Goal: Information Seeking & Learning: Compare options

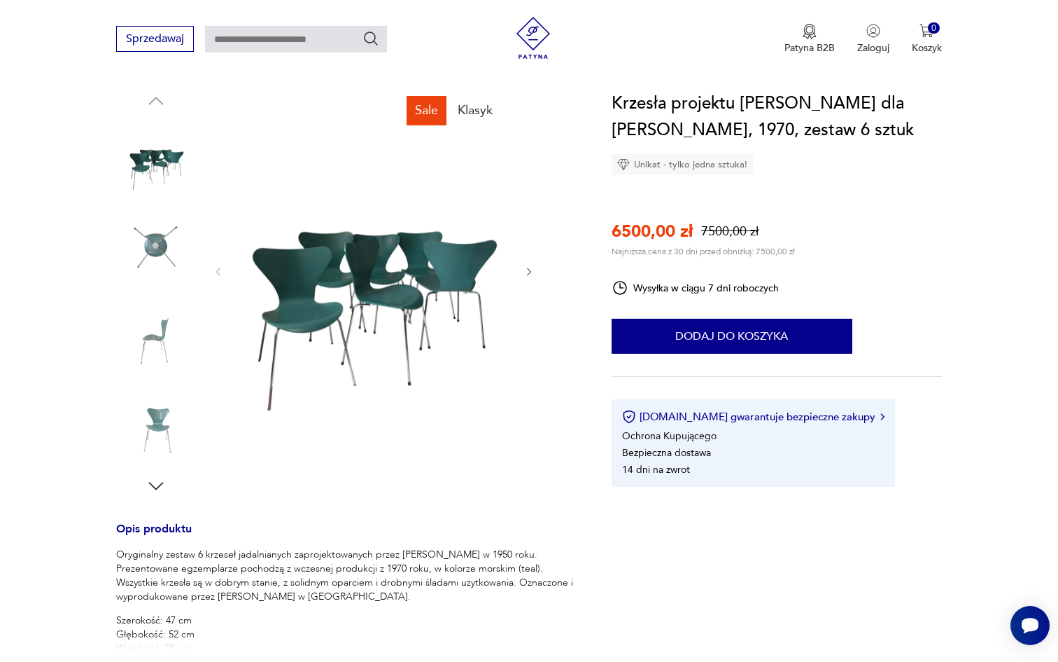
click at [930, 227] on div "Krzesła projektu Arne Jacobsena dla Fritz Hansen, 1970, zestaw 6 sztuk Unikat -…" at bounding box center [777, 288] width 330 height 396
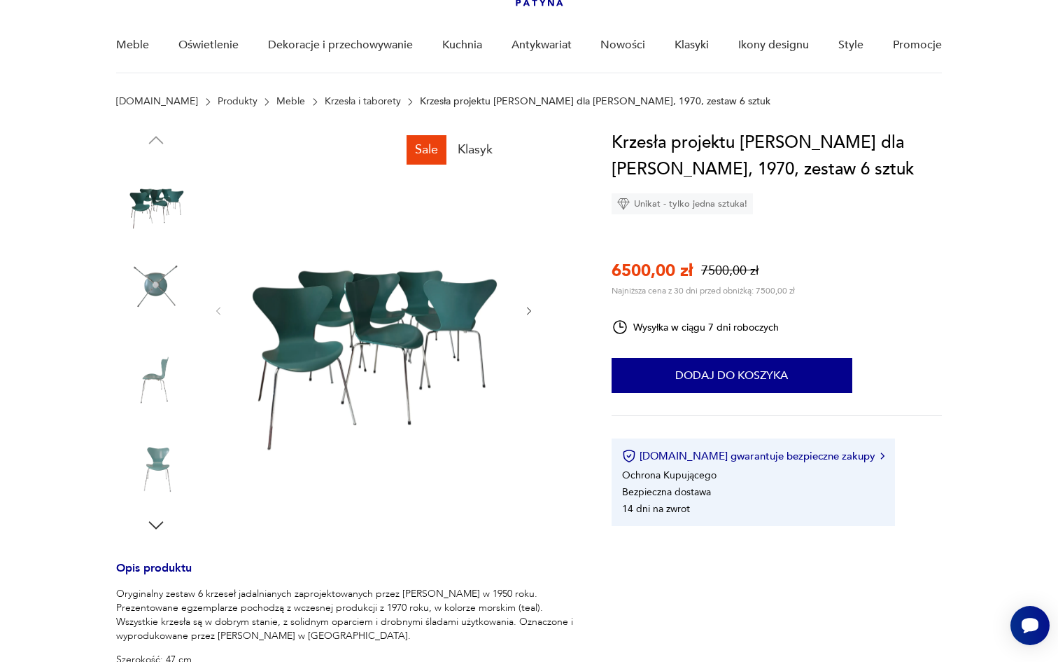
scroll to position [97, 0]
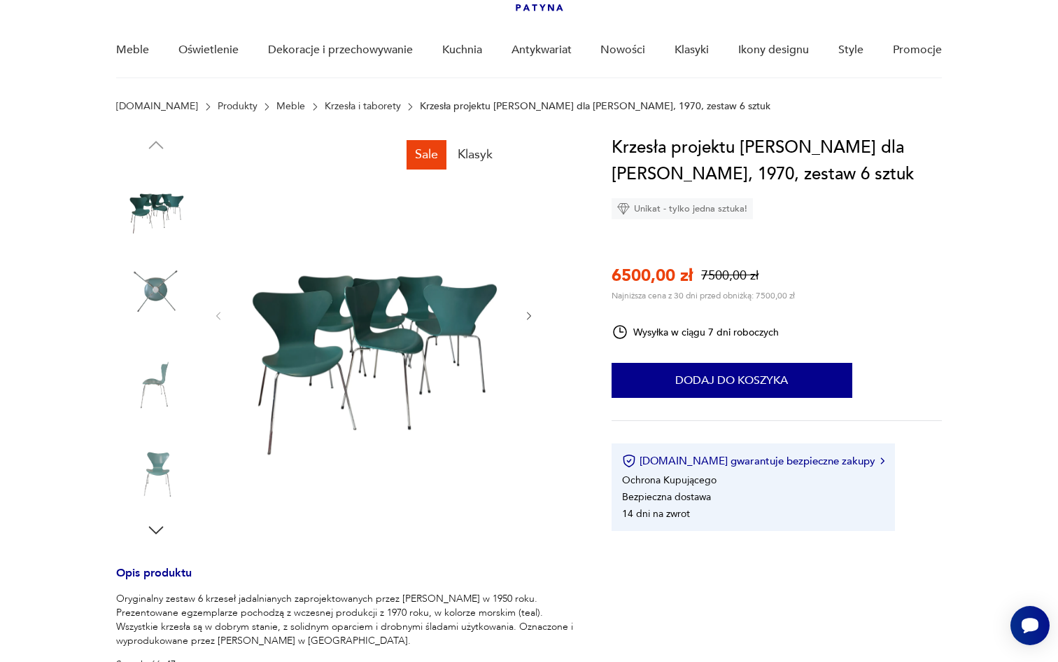
click at [162, 213] on img at bounding box center [156, 202] width 80 height 80
click at [158, 375] on img at bounding box center [156, 381] width 80 height 80
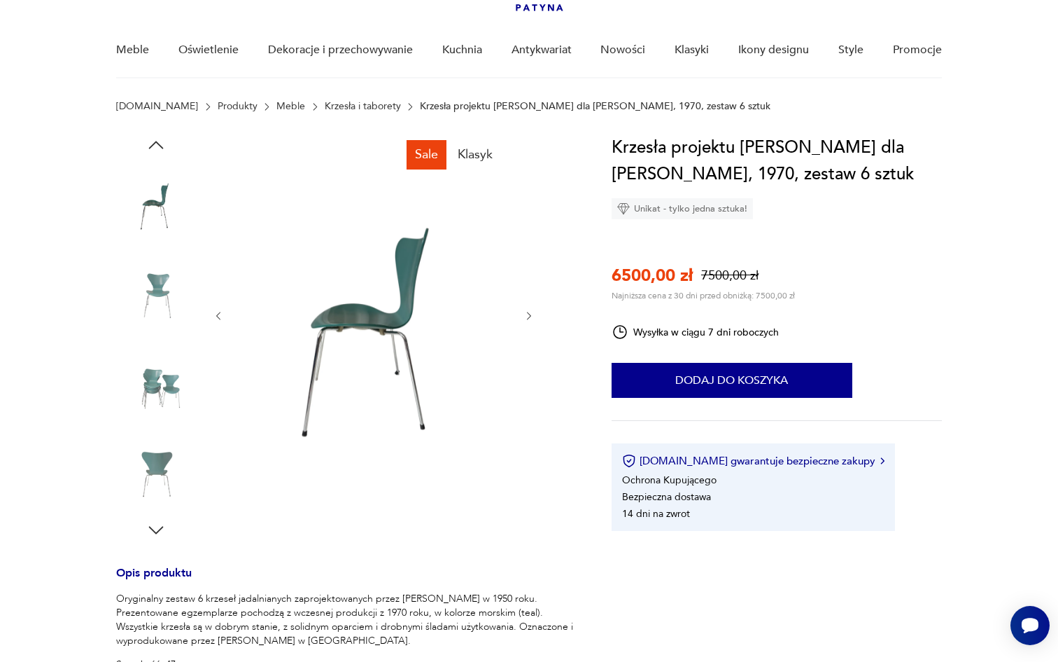
click at [156, 384] on img at bounding box center [156, 381] width 80 height 80
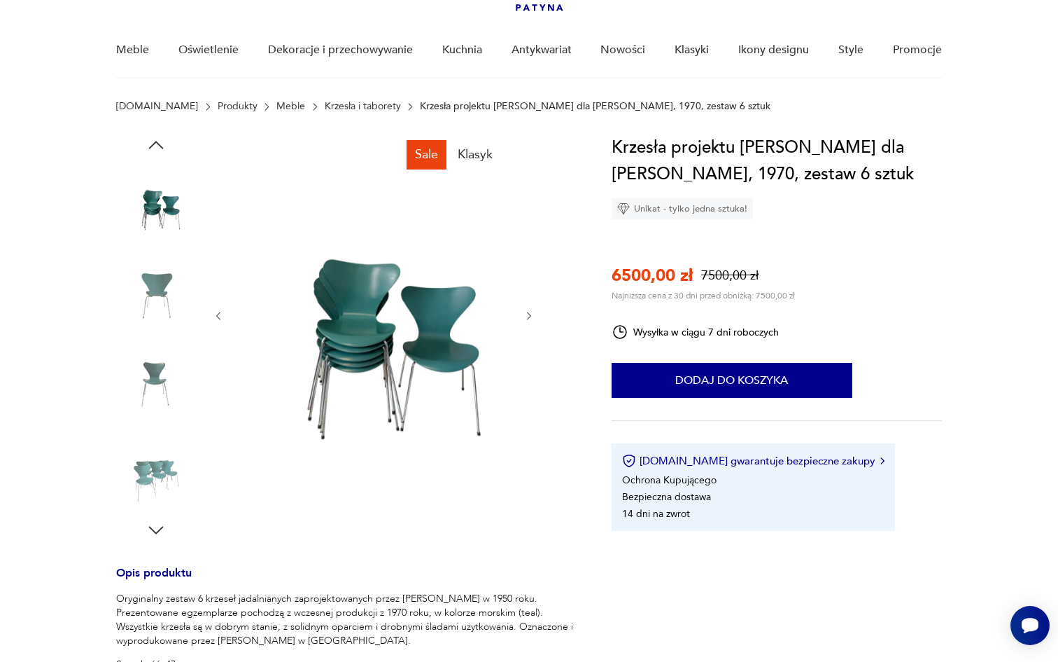
click at [160, 400] on img at bounding box center [156, 381] width 80 height 80
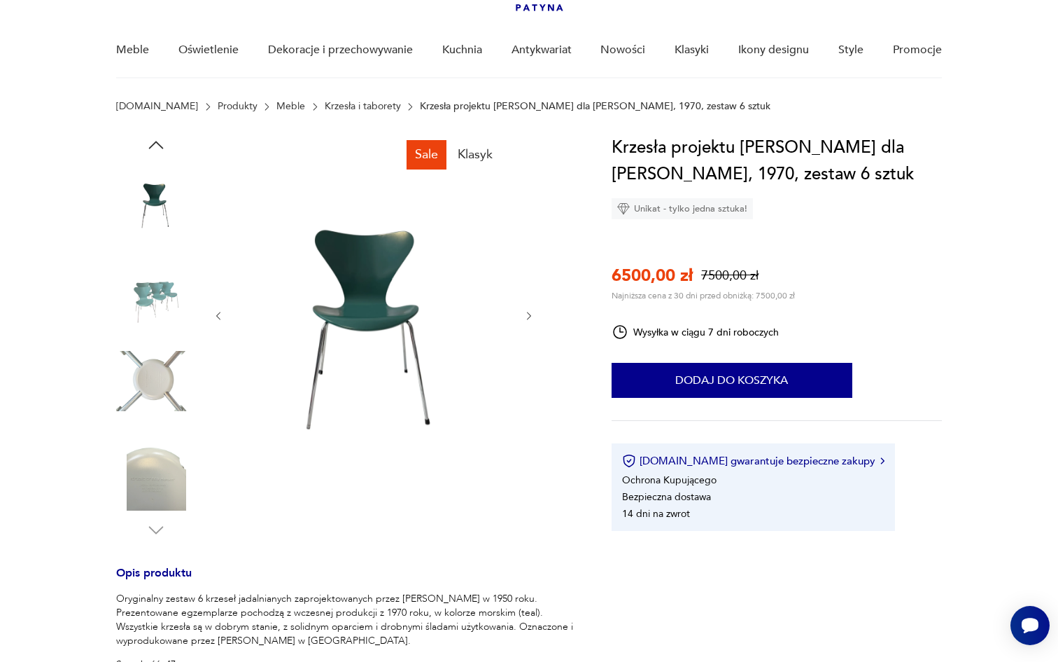
click at [161, 412] on img at bounding box center [156, 381] width 80 height 80
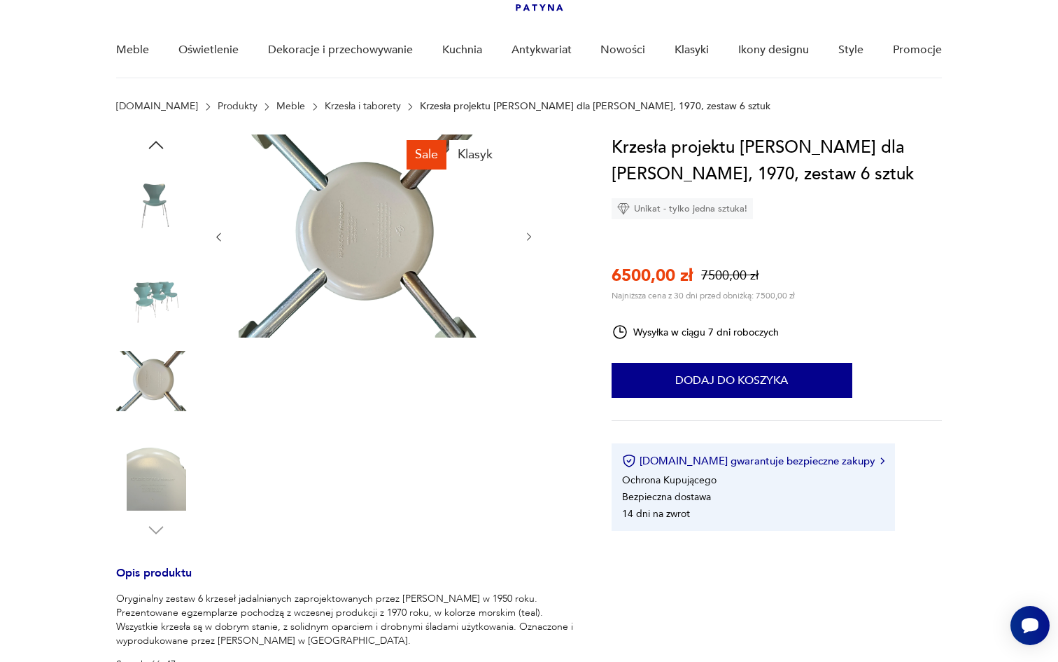
click at [160, 441] on img at bounding box center [156, 471] width 80 height 80
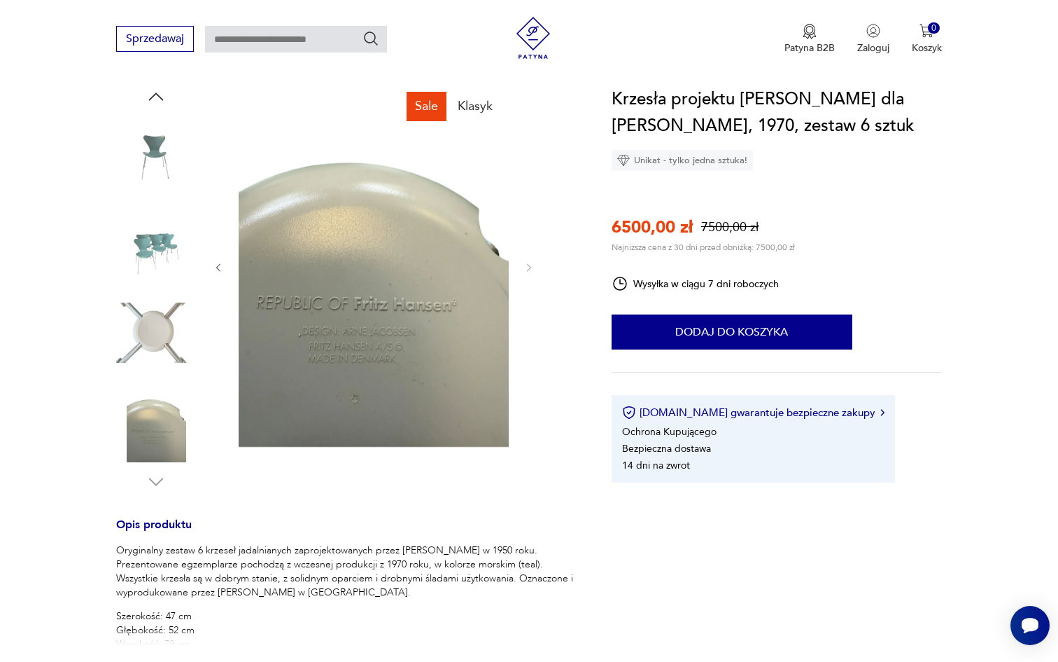
scroll to position [147, 0]
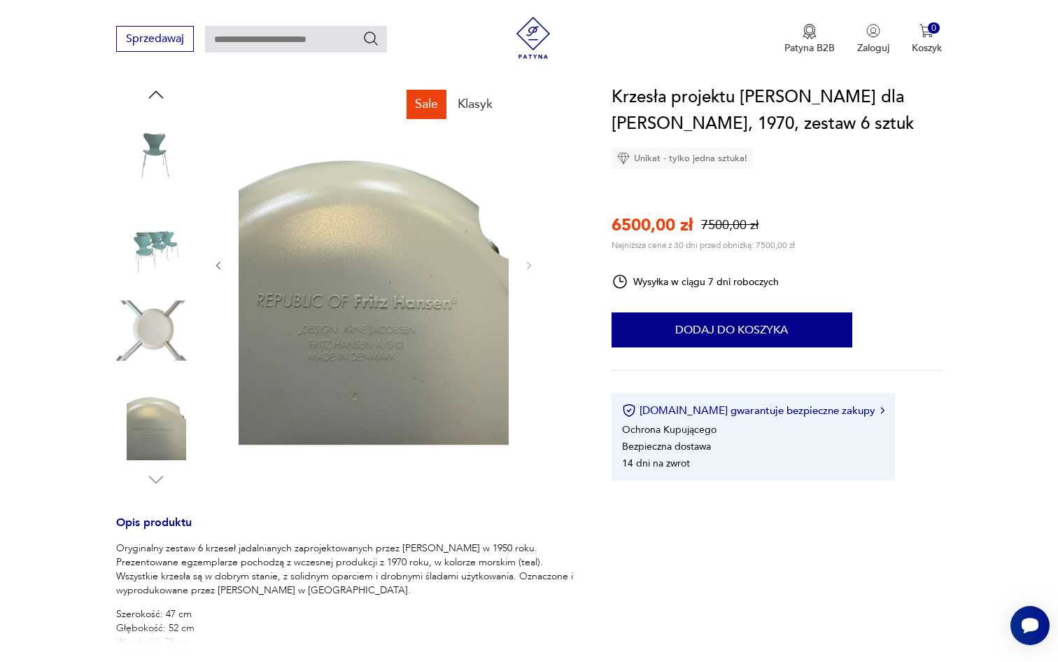
click at [170, 462] on div at bounding box center [156, 287] width 80 height 406
click at [156, 409] on img at bounding box center [156, 420] width 80 height 80
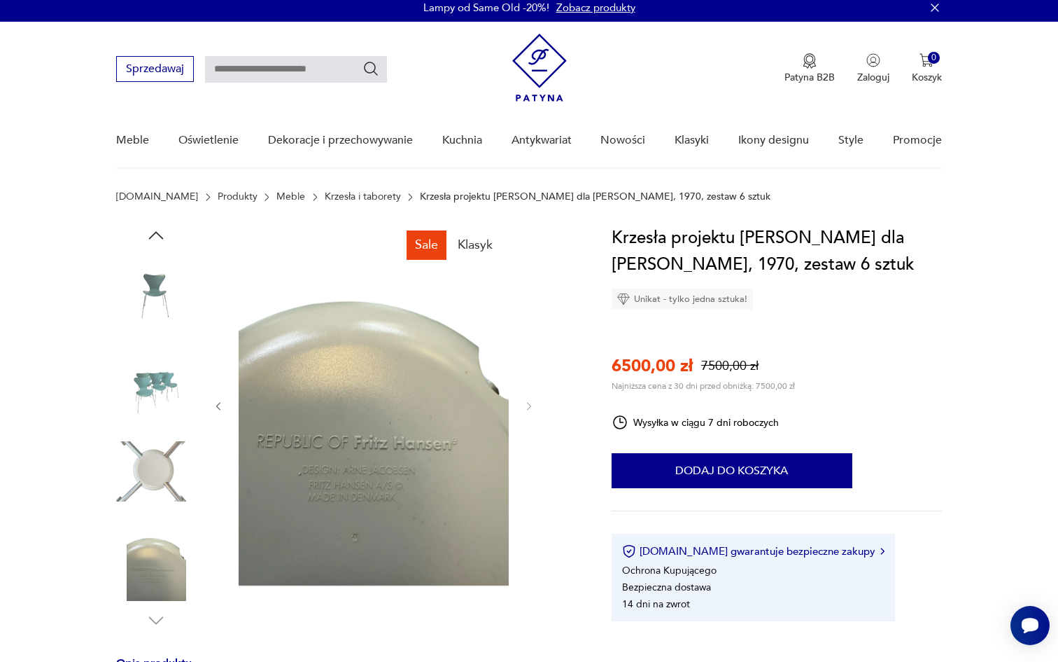
scroll to position [4, 0]
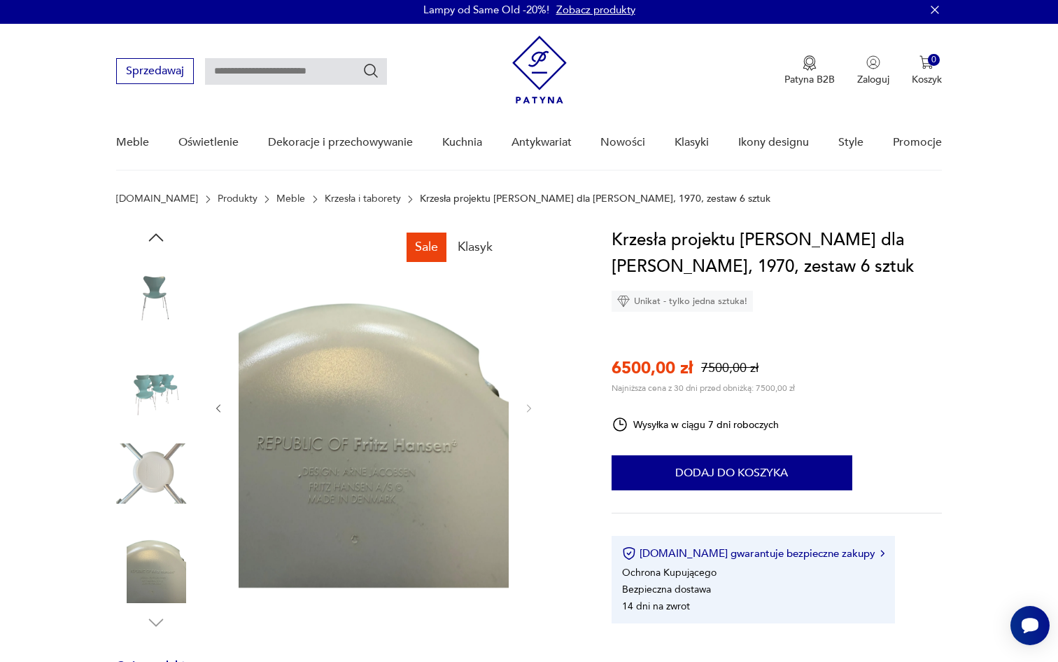
click at [173, 279] on img at bounding box center [156, 295] width 80 height 80
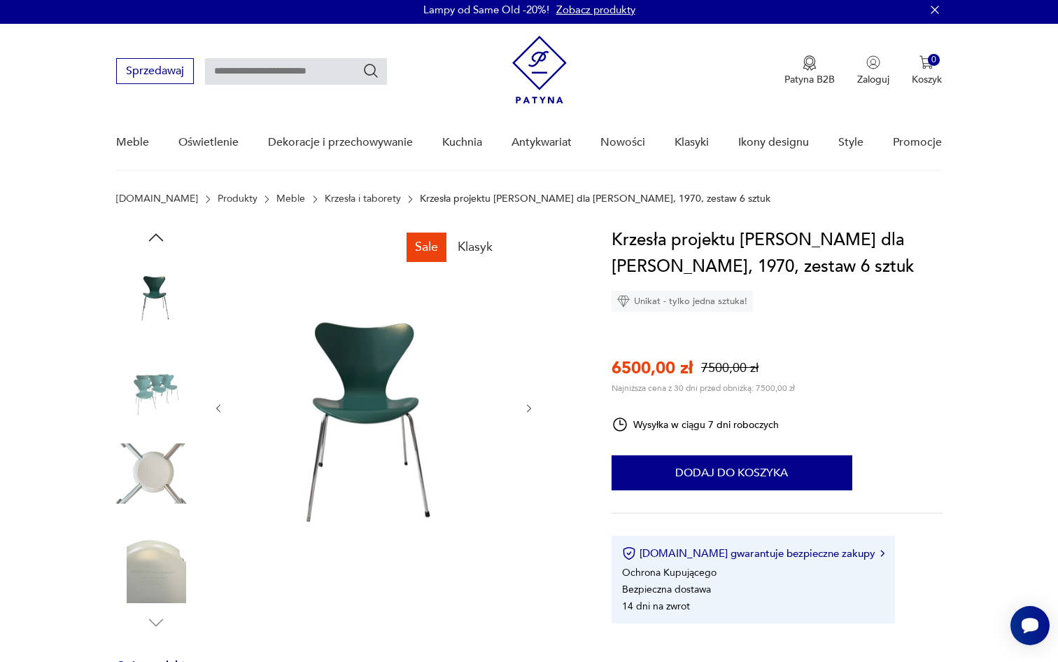
click at [160, 237] on icon "button" at bounding box center [156, 237] width 15 height 8
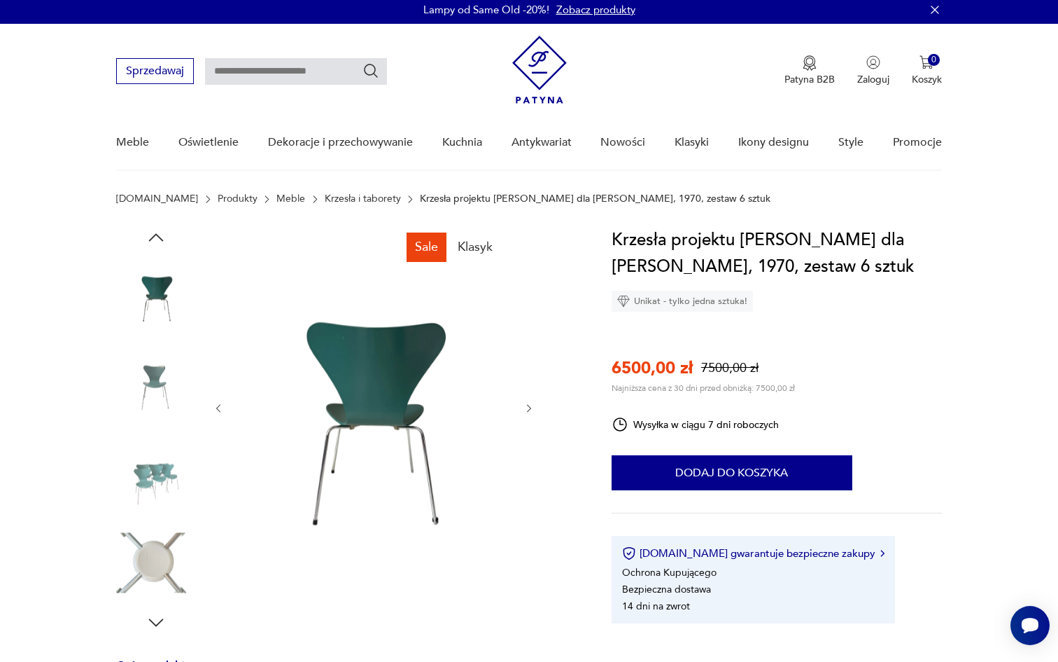
click at [160, 237] on icon "button" at bounding box center [156, 237] width 15 height 8
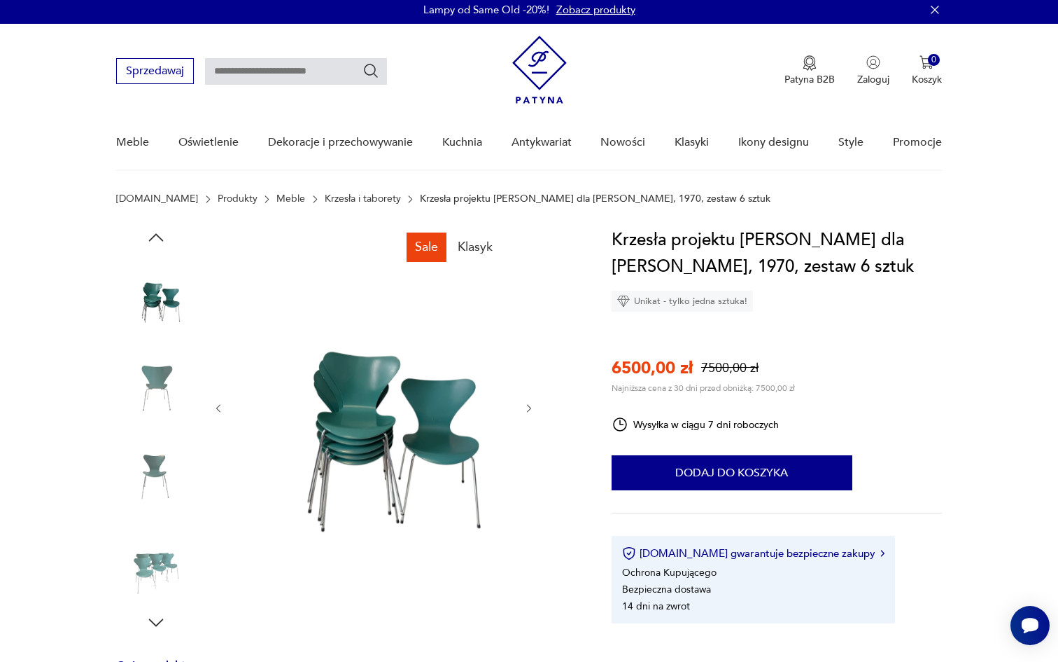
click at [160, 237] on icon "button" at bounding box center [156, 237] width 15 height 8
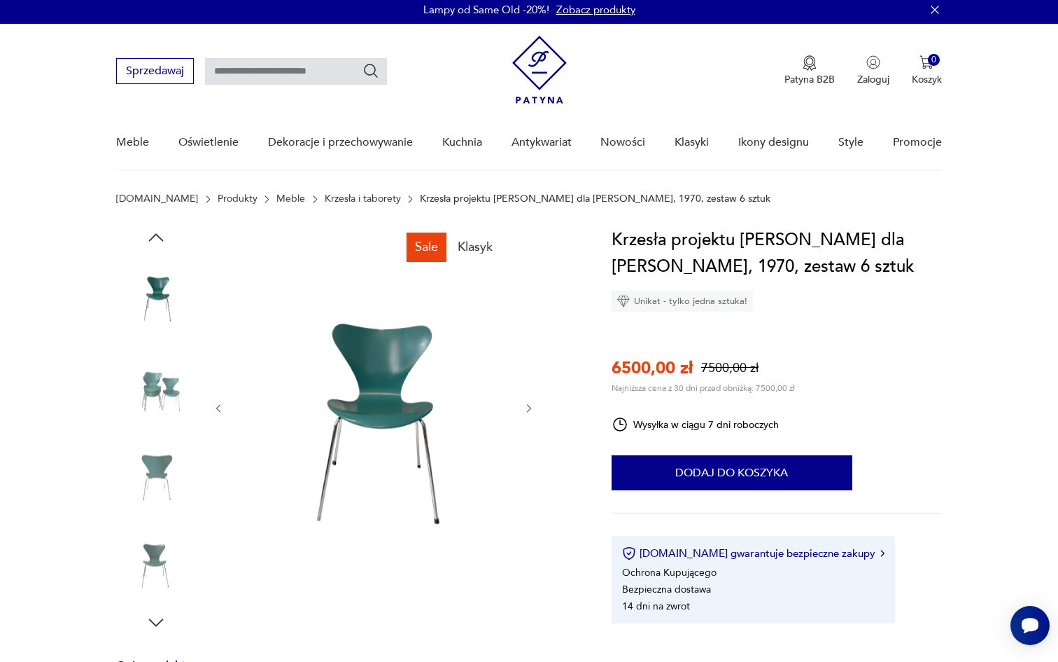
click at [160, 237] on icon "button" at bounding box center [156, 237] width 15 height 8
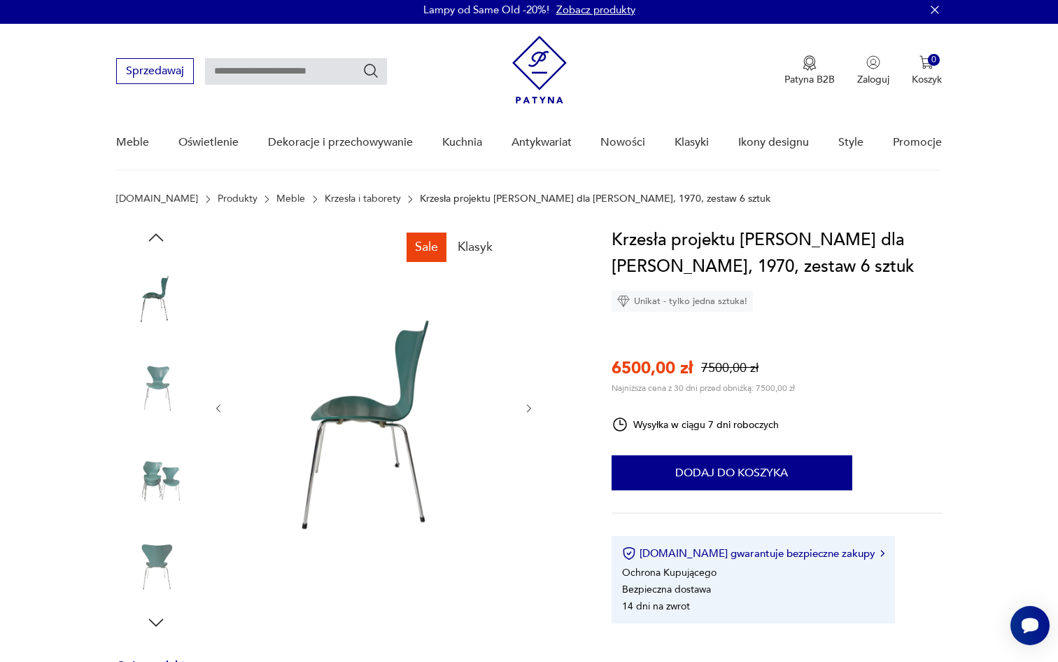
click at [160, 237] on icon "button" at bounding box center [156, 237] width 15 height 8
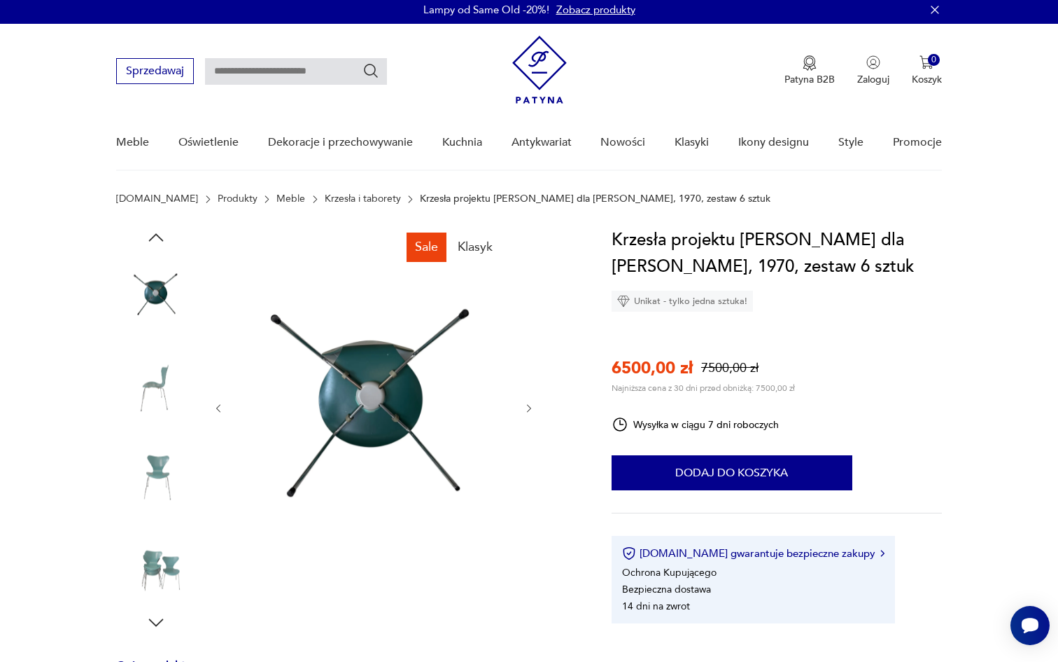
click at [160, 237] on icon "button" at bounding box center [156, 237] width 15 height 8
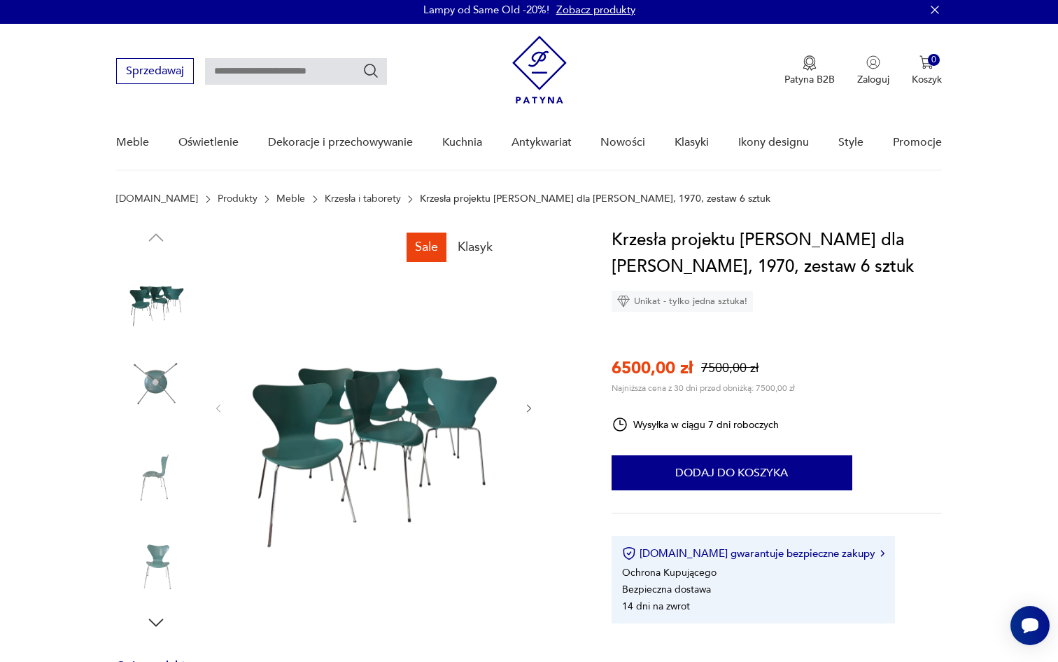
click at [408, 474] on img at bounding box center [374, 407] width 270 height 361
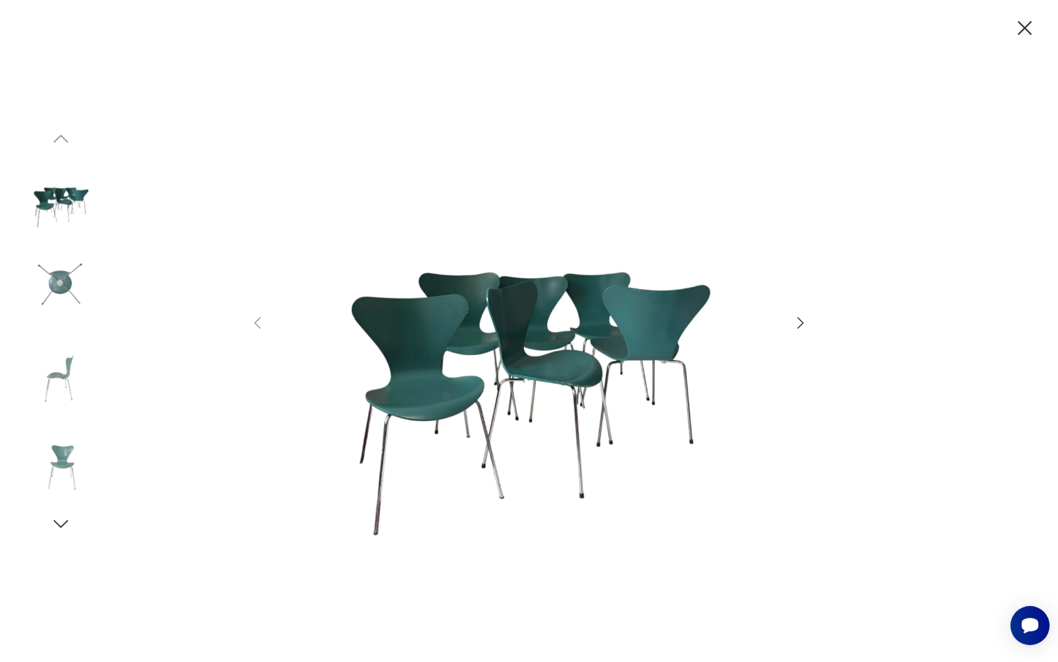
click at [544, 413] on img at bounding box center [529, 329] width 498 height 529
click at [1030, 24] on icon "button" at bounding box center [1025, 28] width 25 height 25
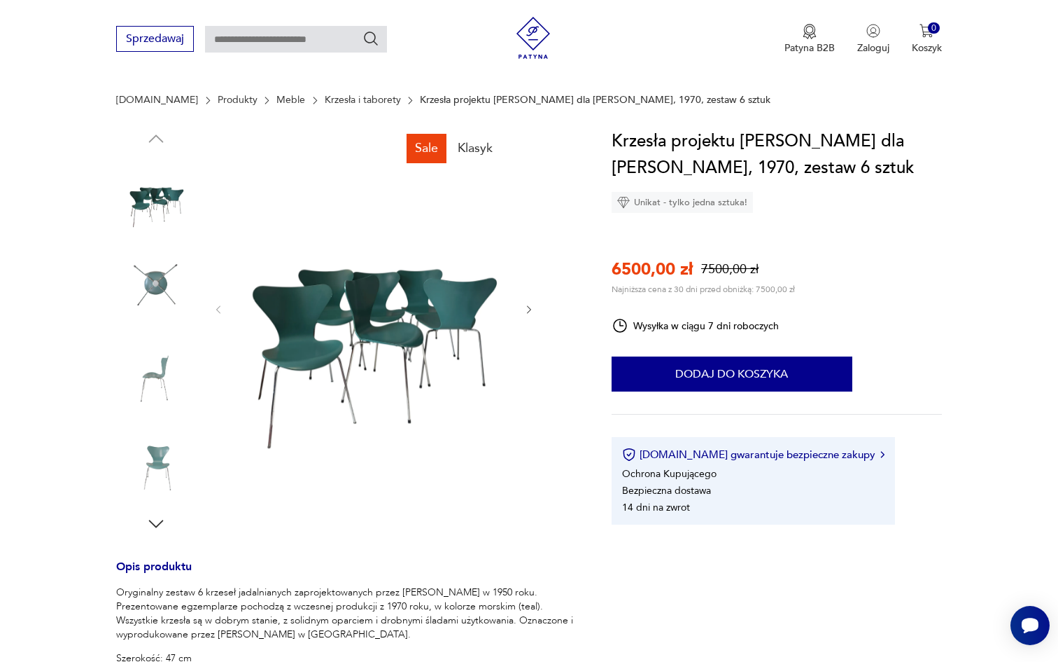
scroll to position [0, 0]
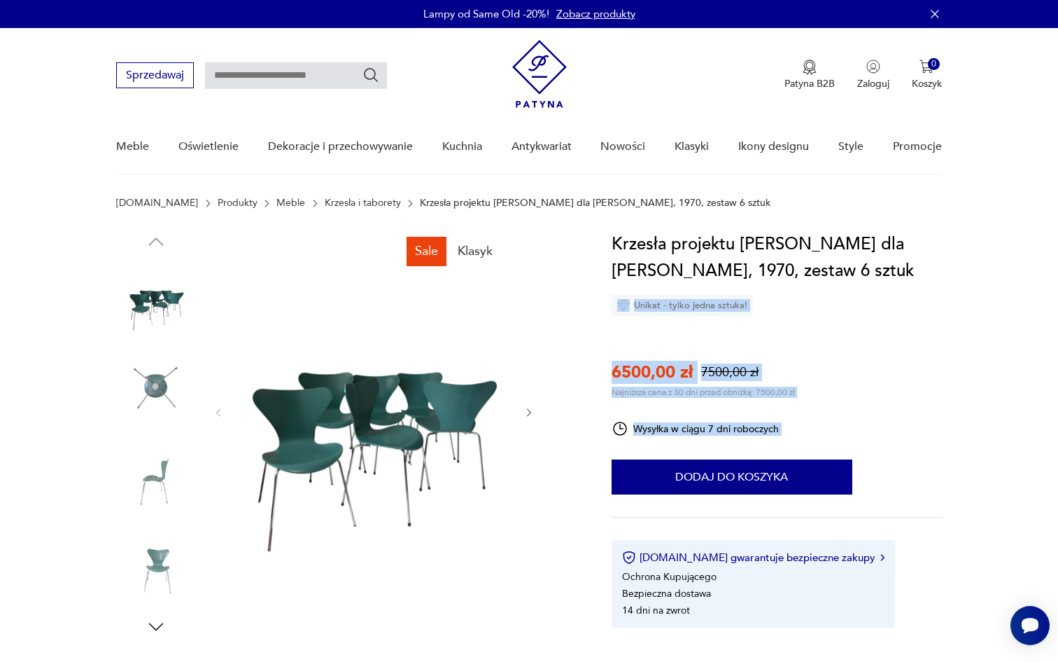
drag, startPoint x: 876, startPoint y: 446, endPoint x: 876, endPoint y: 345, distance: 100.8
click at [876, 349] on div "Krzesła projektu Arne Jacobsena dla Fritz Hansen, 1970, zestaw 6 sztuk Unikat -…" at bounding box center [777, 429] width 330 height 396
click at [876, 345] on div "Krzesła projektu Arne Jacobsena dla Fritz Hansen, 1970, zestaw 6 sztuk Unikat -…" at bounding box center [777, 429] width 330 height 396
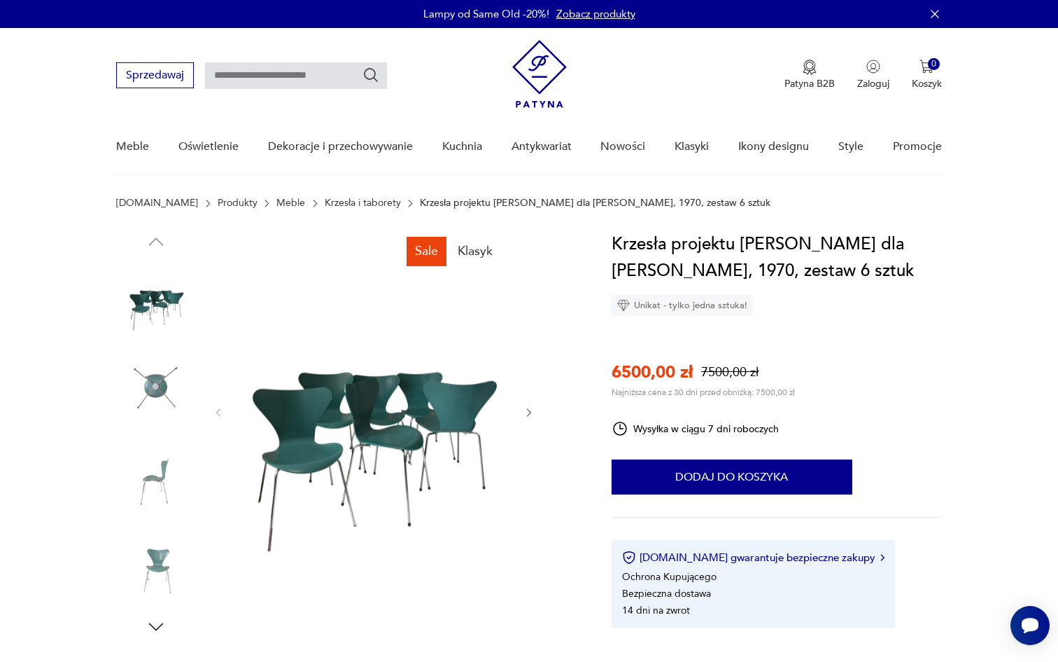
click at [348, 202] on link "Krzesła i taborety" at bounding box center [363, 202] width 76 height 11
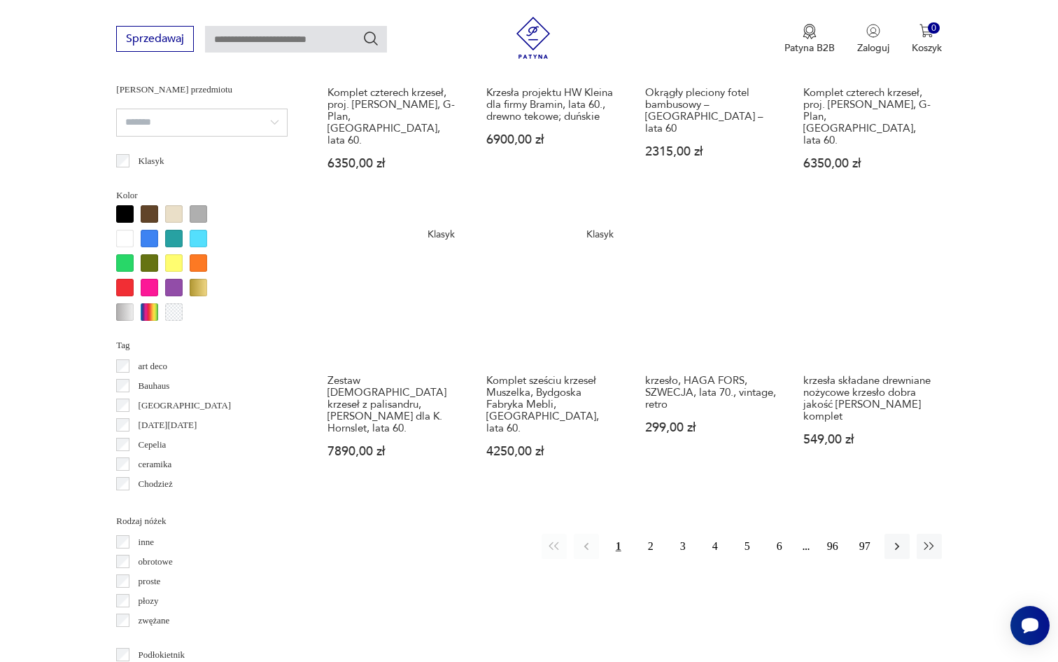
scroll to position [1257, 0]
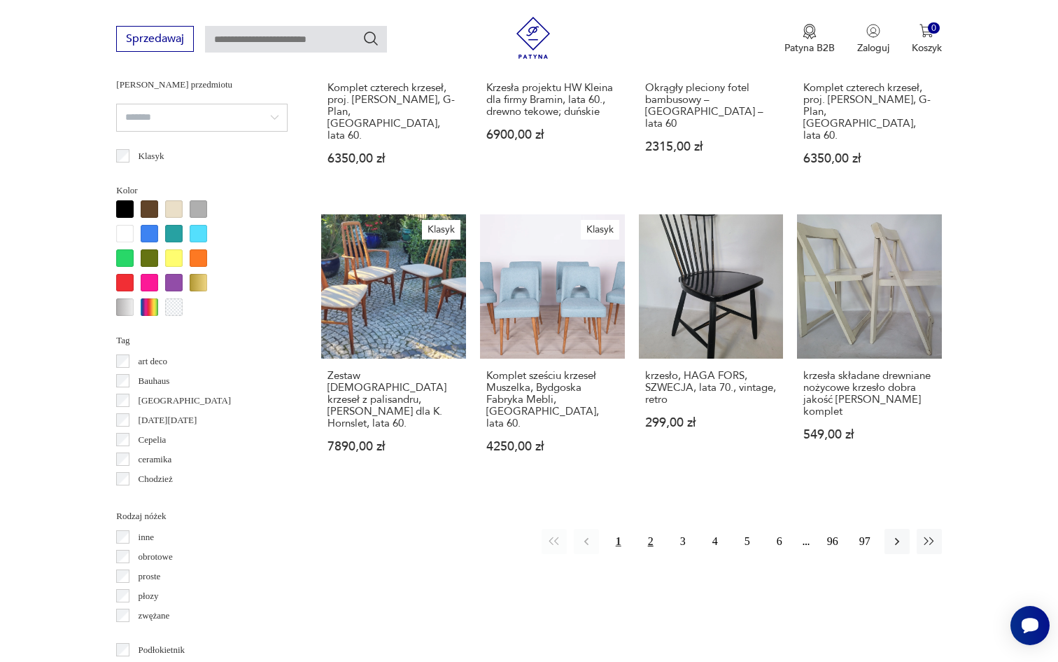
click at [644, 529] on button "2" at bounding box center [650, 541] width 25 height 25
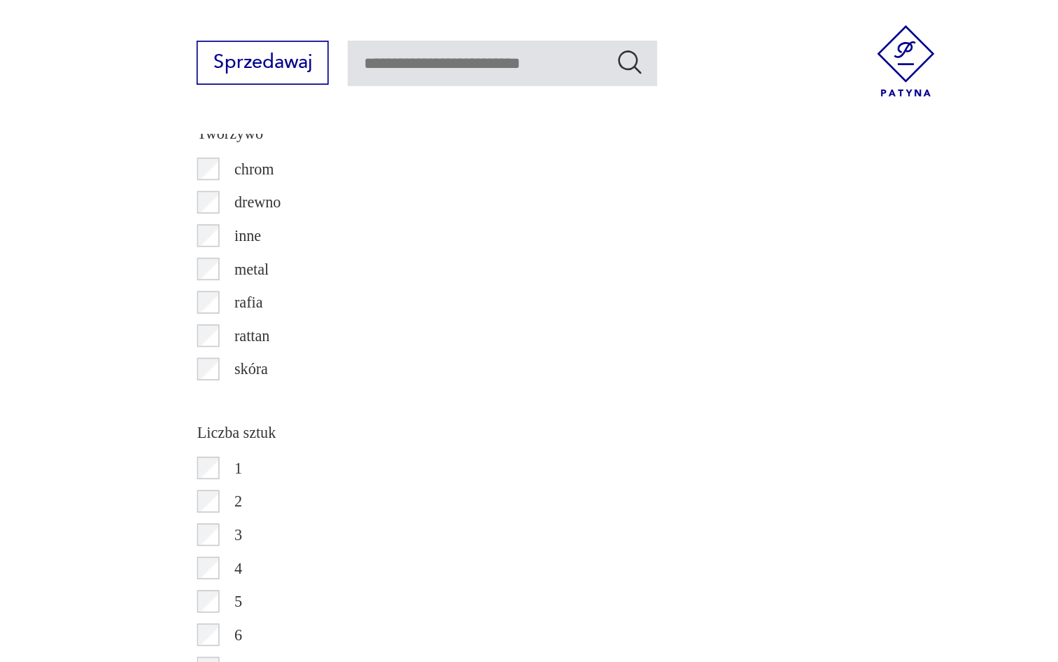
scroll to position [1894, 0]
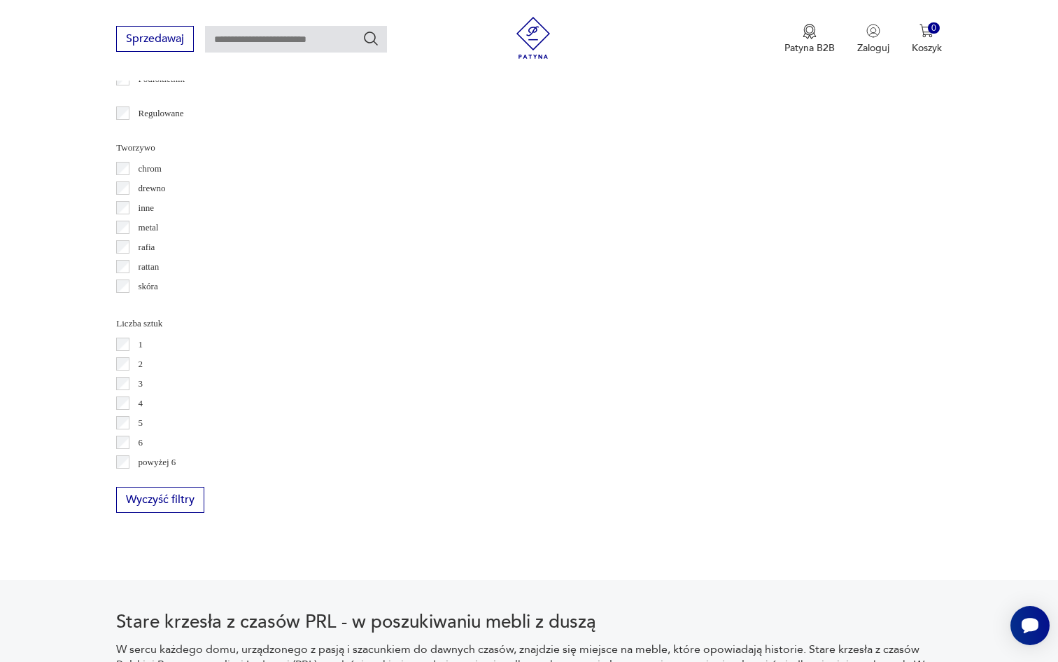
scroll to position [1810, 0]
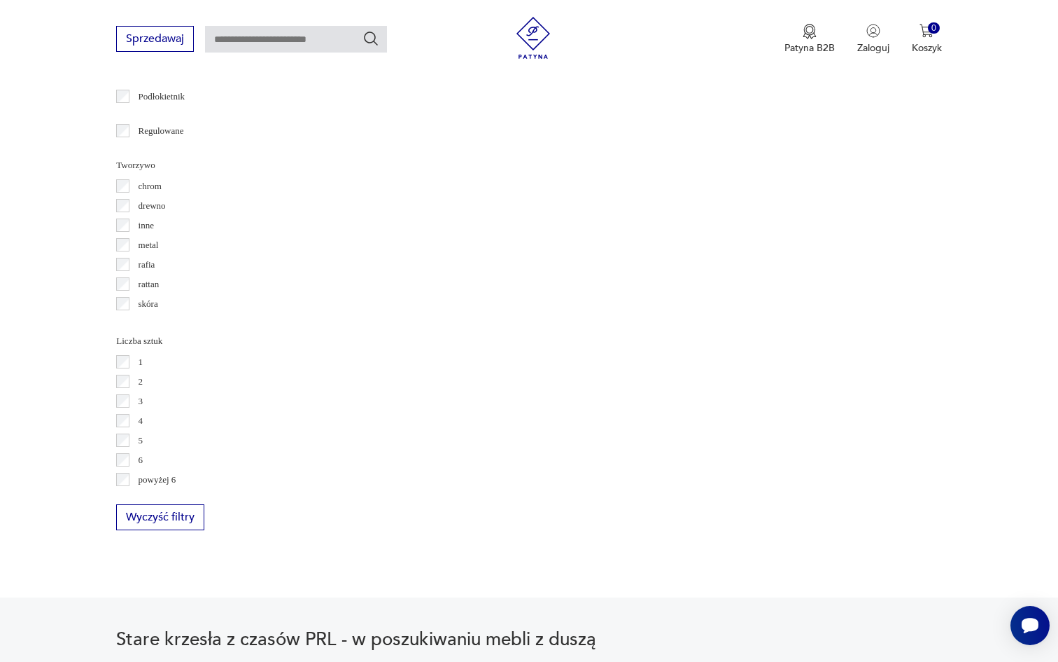
scroll to position [2083, 0]
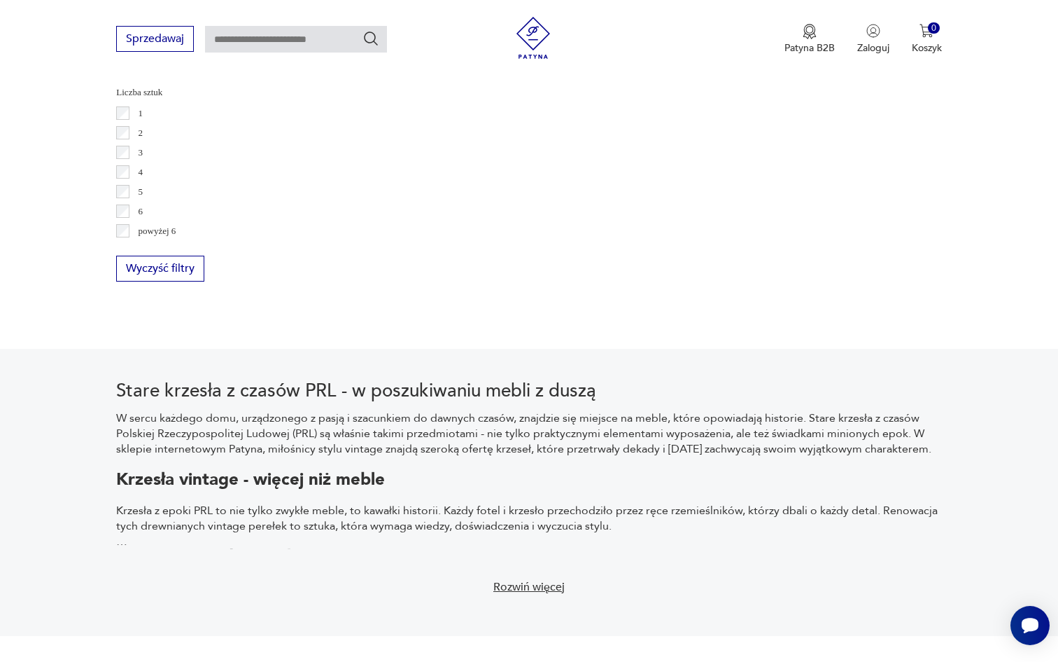
scroll to position [2056, 0]
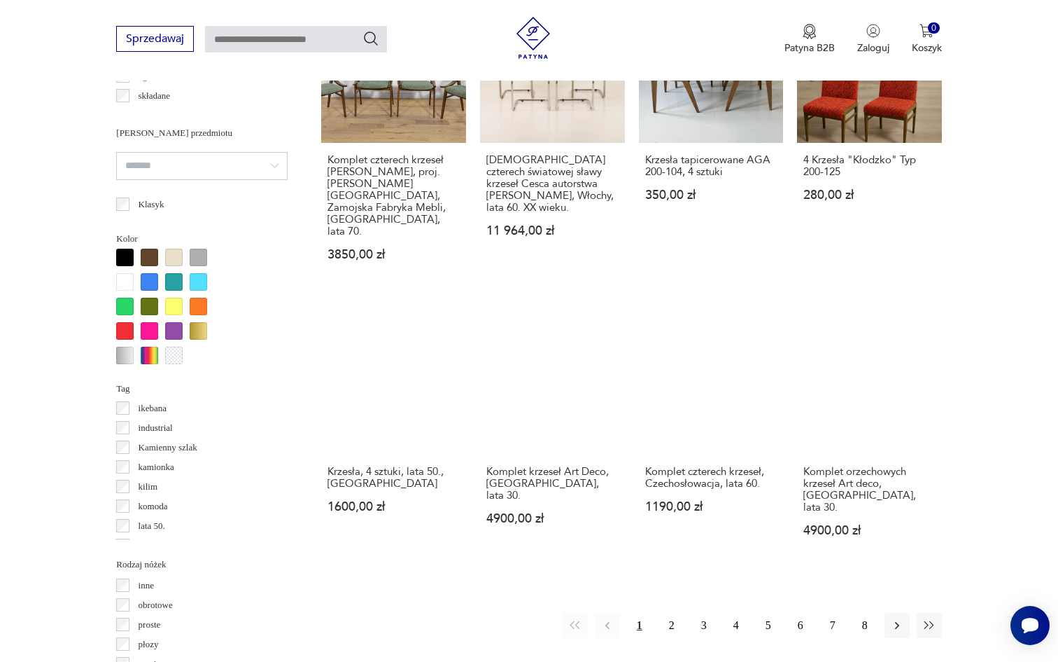
scroll to position [1266, 0]
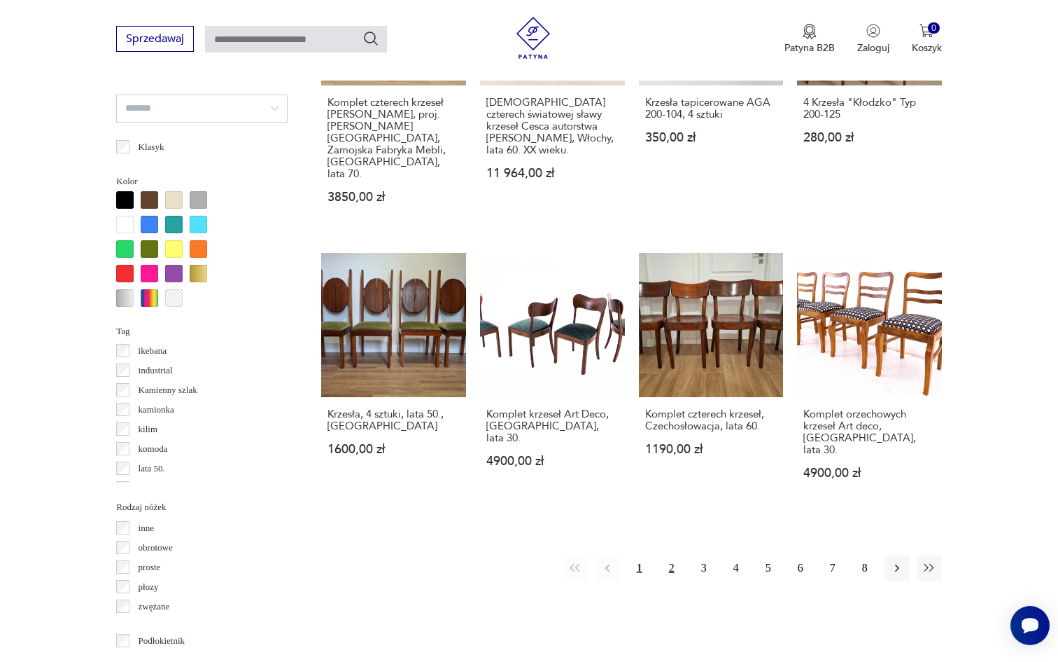
click at [668, 555] on button "2" at bounding box center [671, 567] width 25 height 25
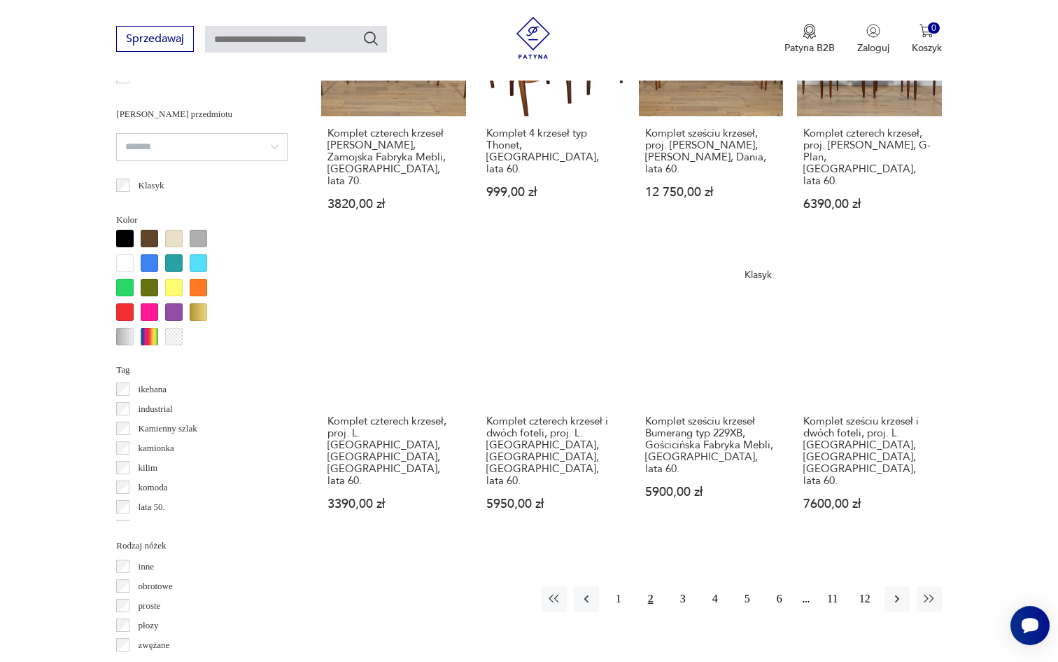
scroll to position [1242, 0]
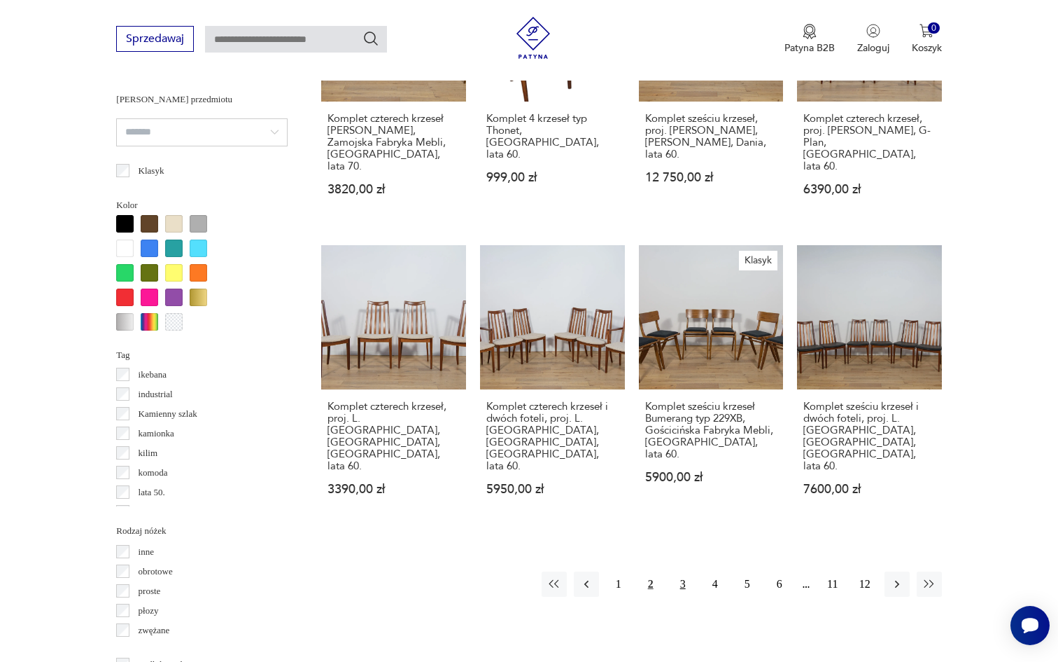
click at [679, 571] on button "3" at bounding box center [683, 583] width 25 height 25
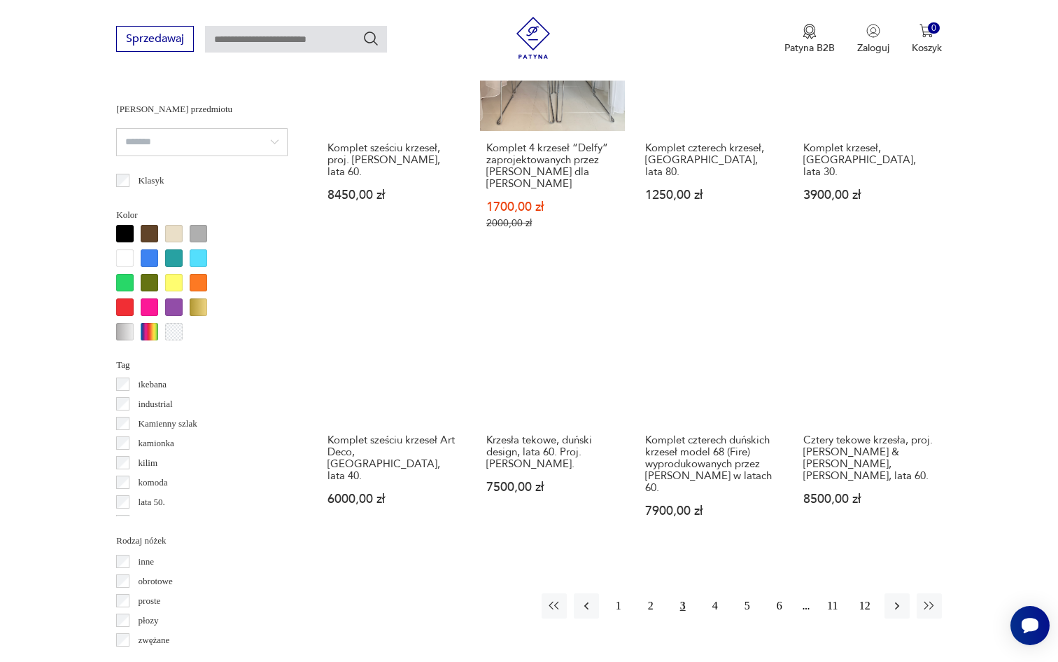
scroll to position [1236, 0]
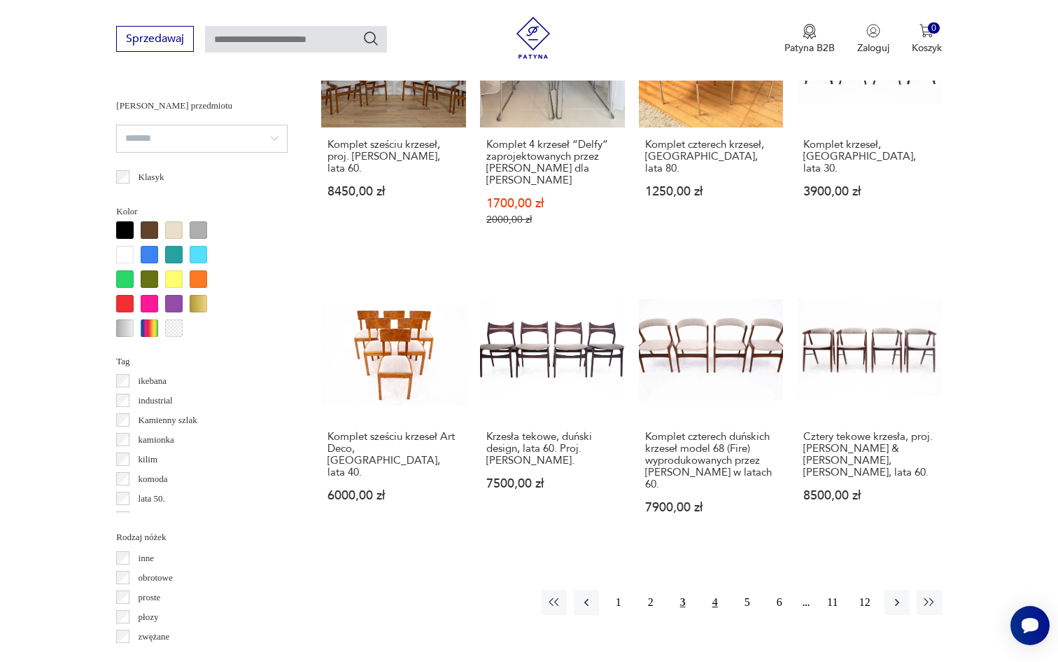
click at [712, 589] on button "4" at bounding box center [715, 601] width 25 height 25
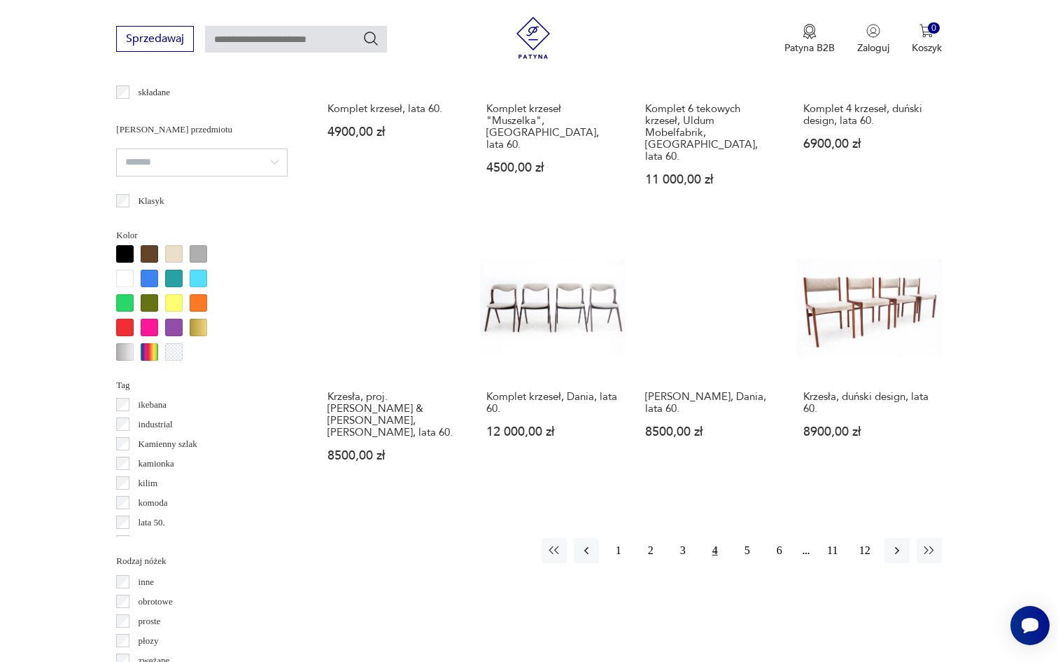
scroll to position [1289, 0]
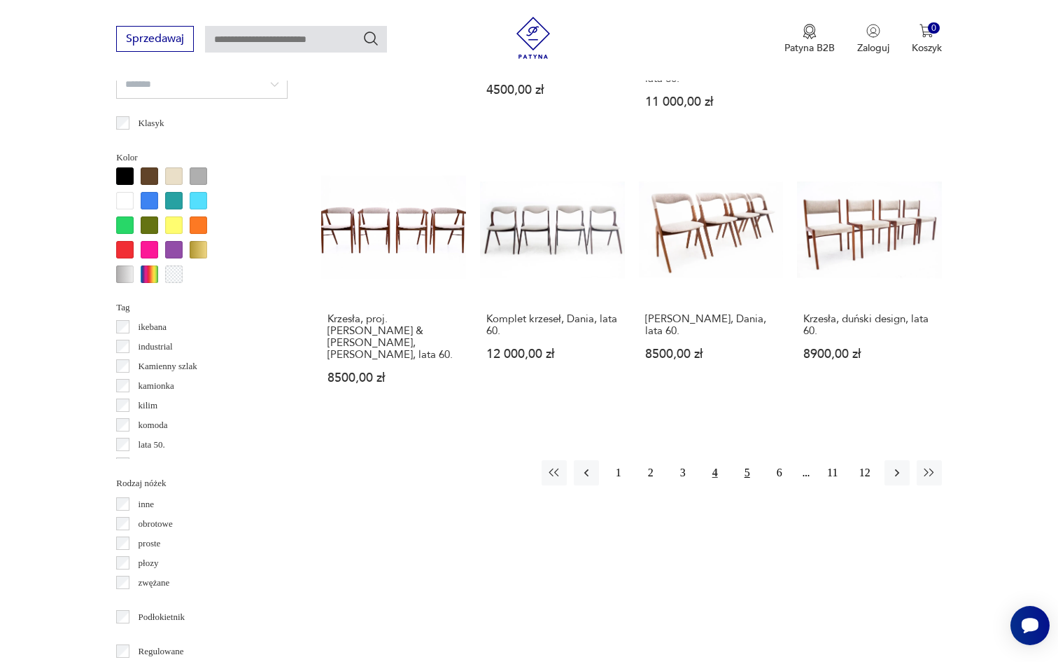
click at [755, 460] on button "5" at bounding box center [747, 472] width 25 height 25
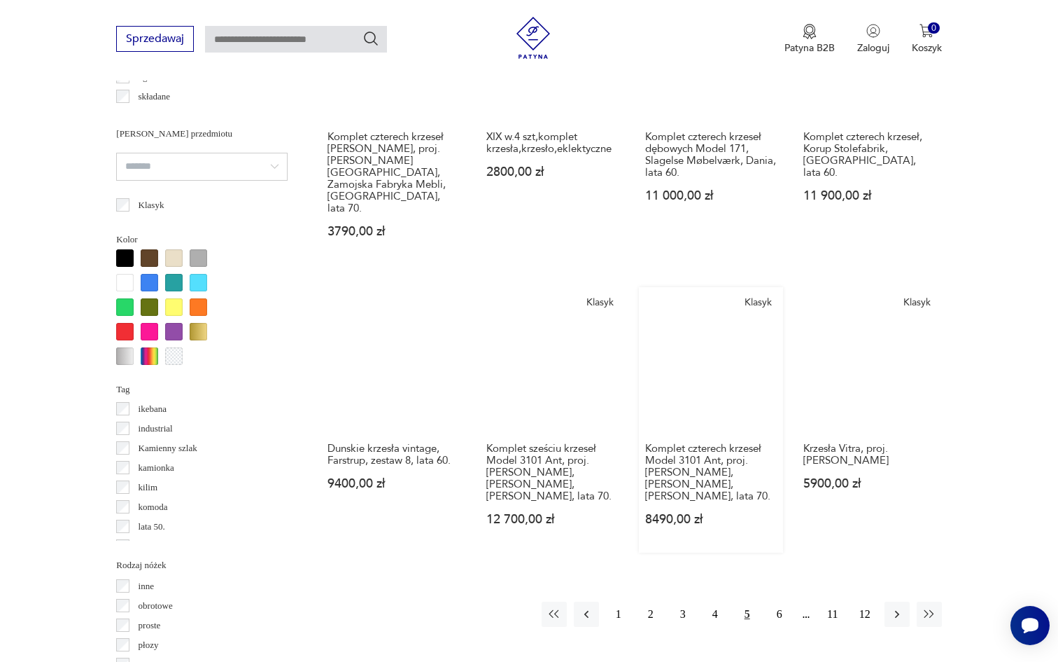
scroll to position [1210, 0]
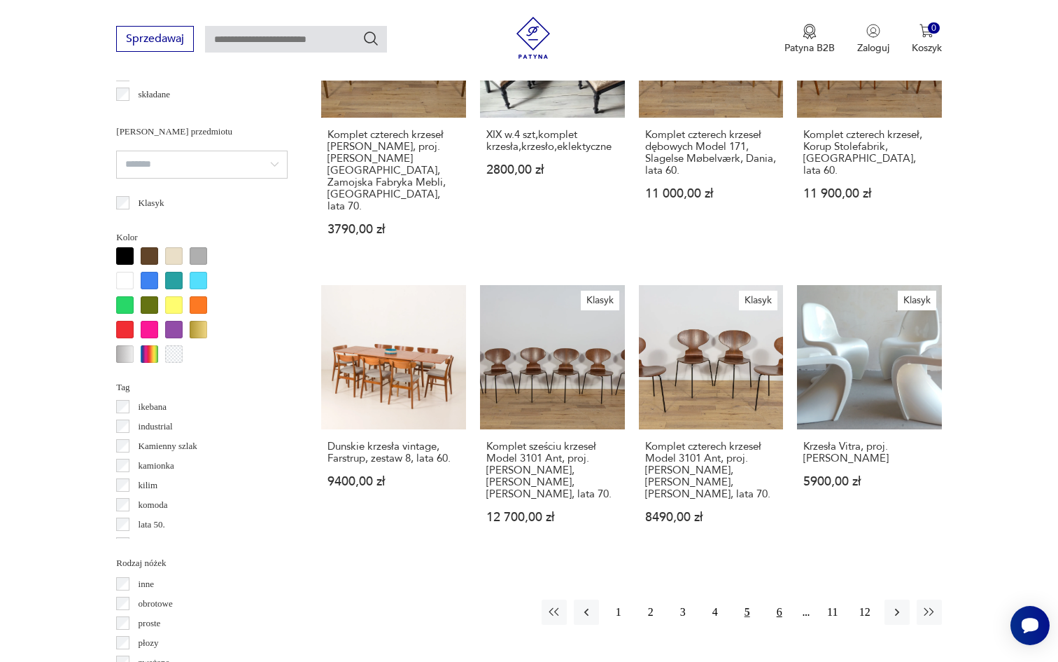
click at [776, 599] on button "6" at bounding box center [779, 611] width 25 height 25
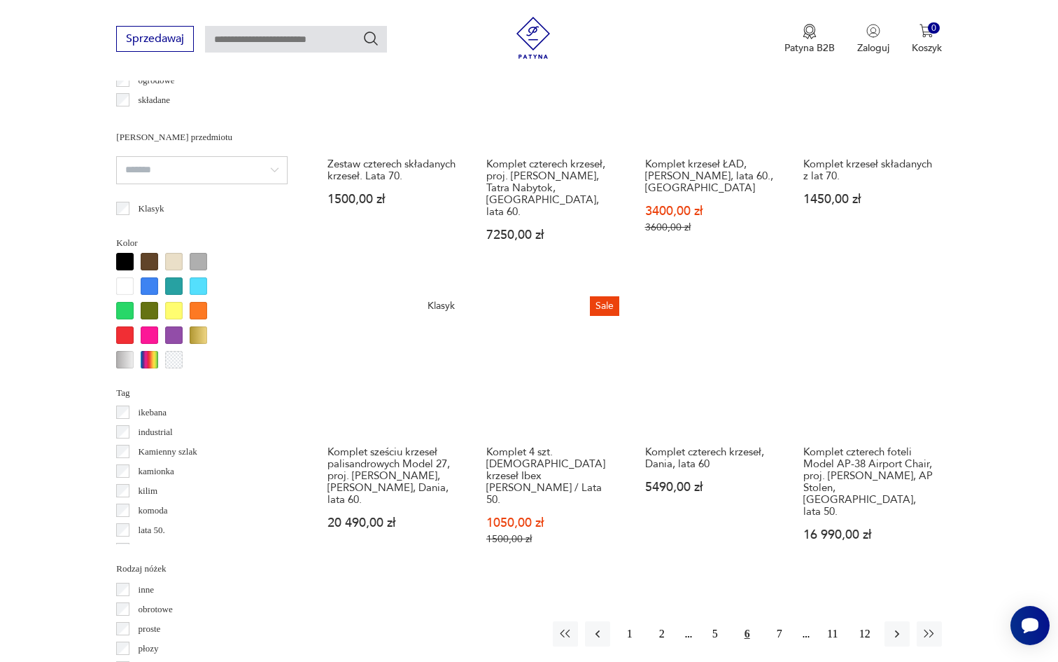
scroll to position [1211, 0]
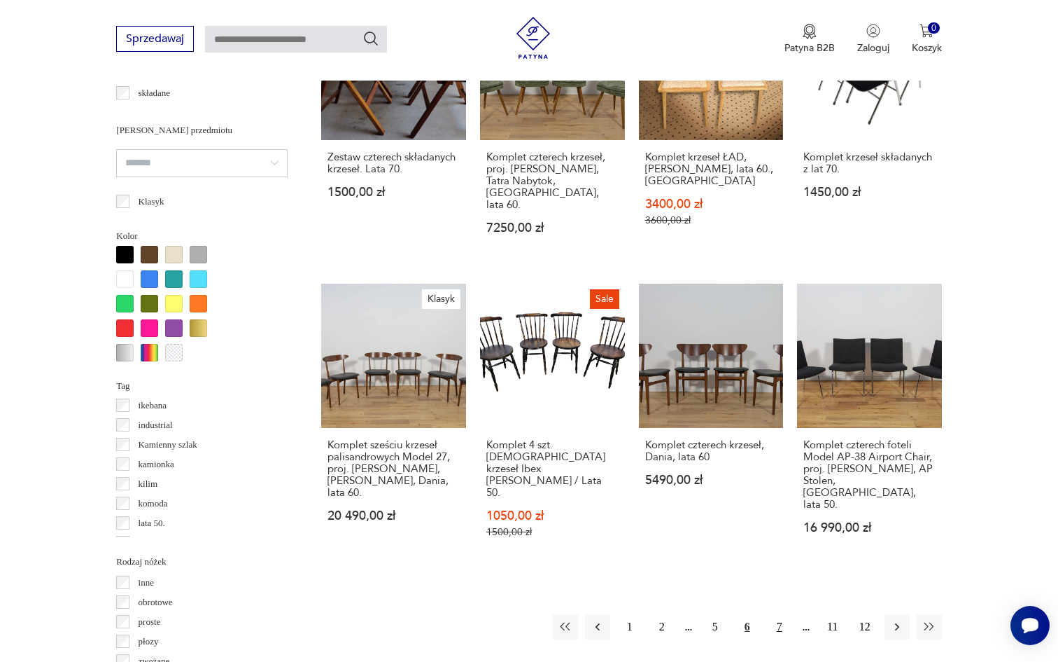
click at [783, 614] on button "7" at bounding box center [779, 626] width 25 height 25
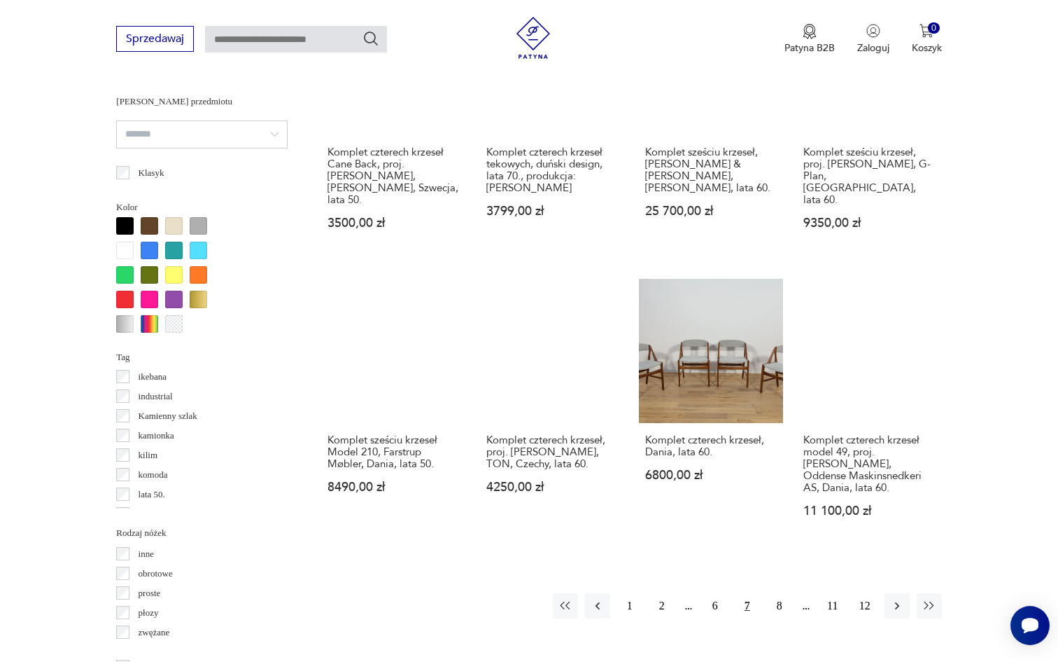
scroll to position [1246, 0]
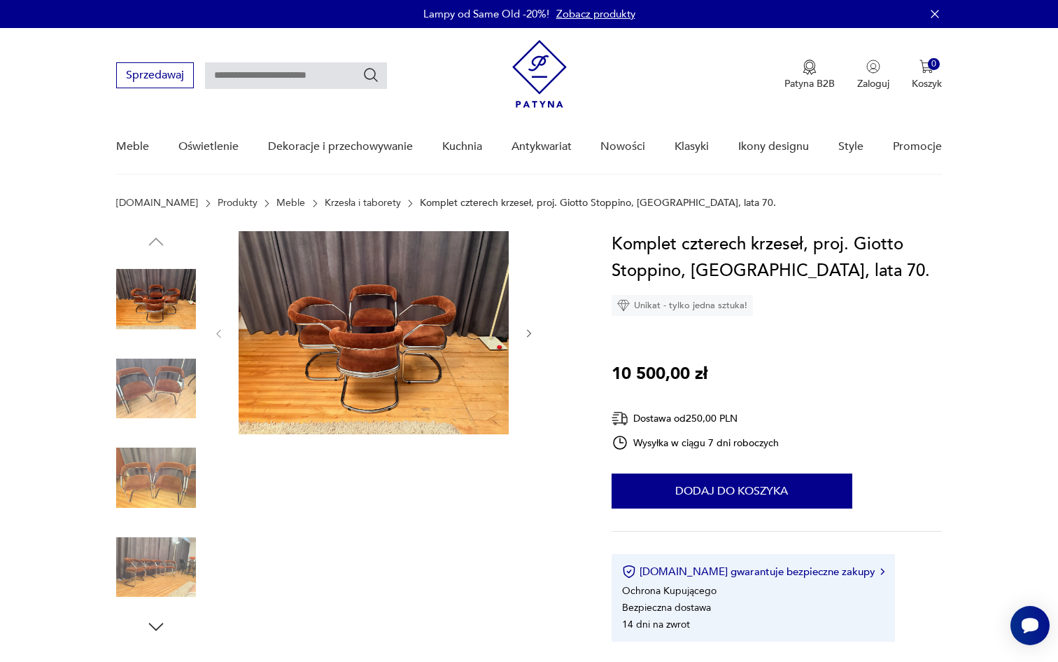
click at [912, 316] on div "Komplet czterech krzeseł, proj. Giotto Stoppino, Włochy, lata 70. Unikat - tylk…" at bounding box center [777, 436] width 330 height 410
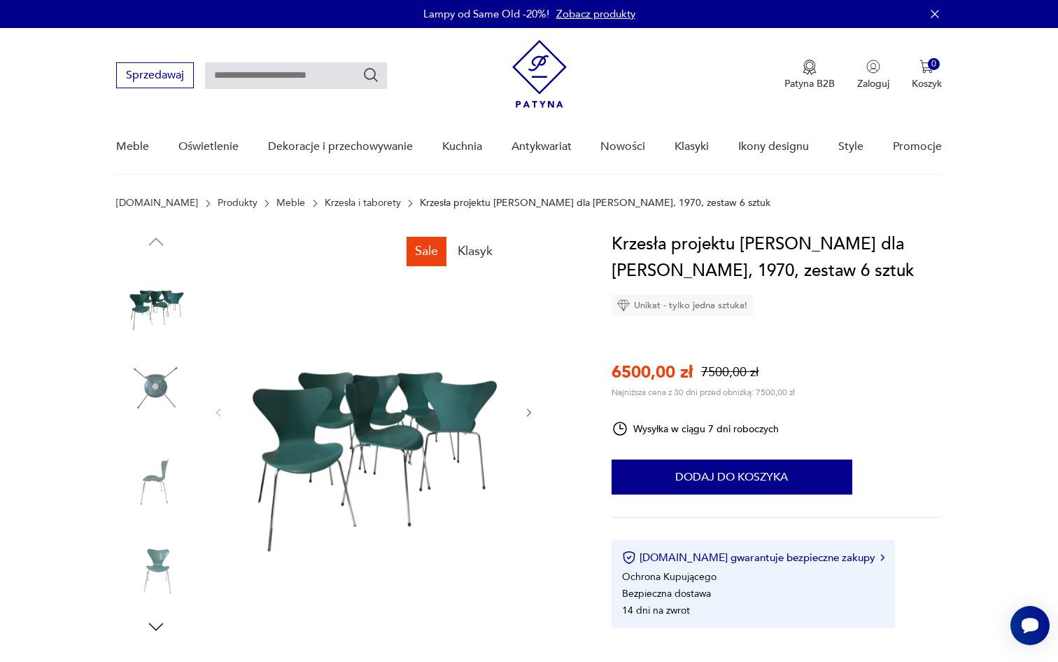
click at [157, 377] on img at bounding box center [156, 389] width 80 height 80
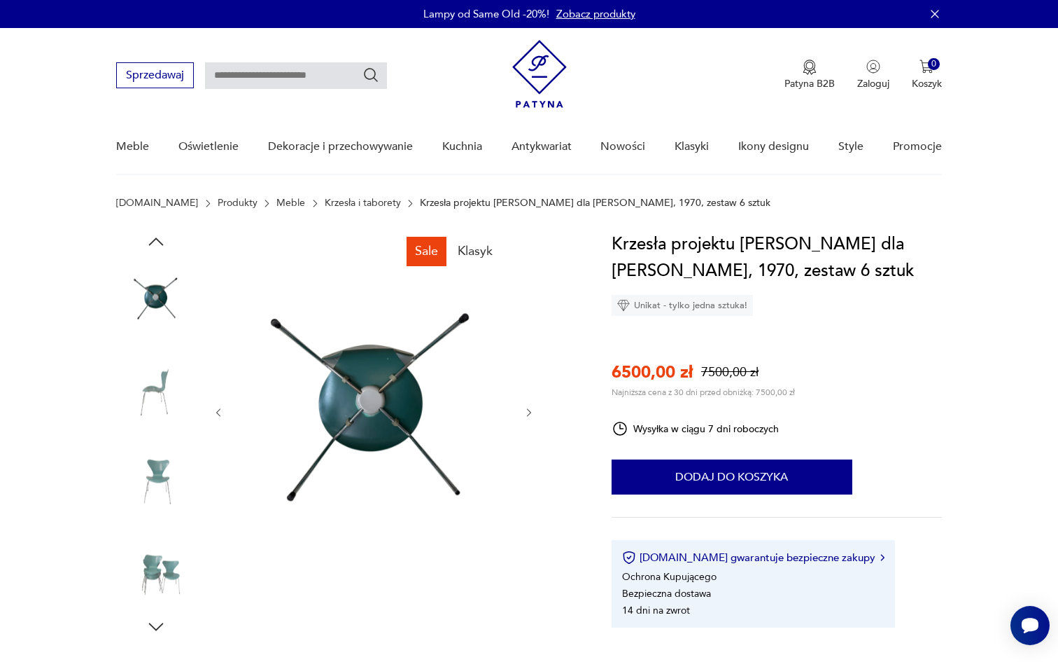
click at [160, 438] on img at bounding box center [156, 478] width 80 height 80
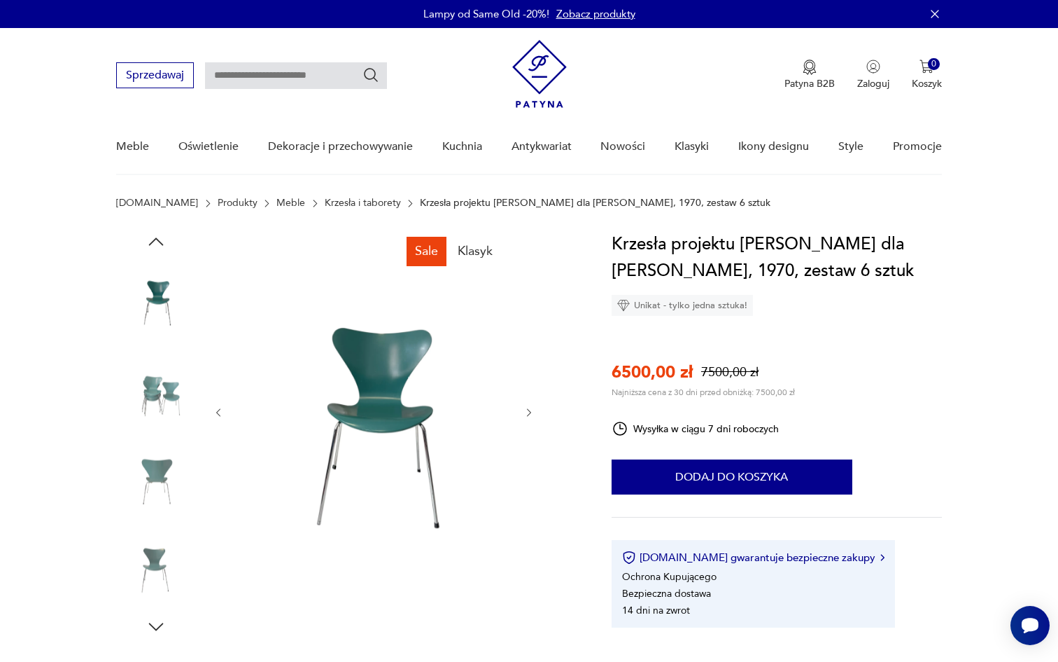
click at [160, 438] on img at bounding box center [156, 478] width 80 height 80
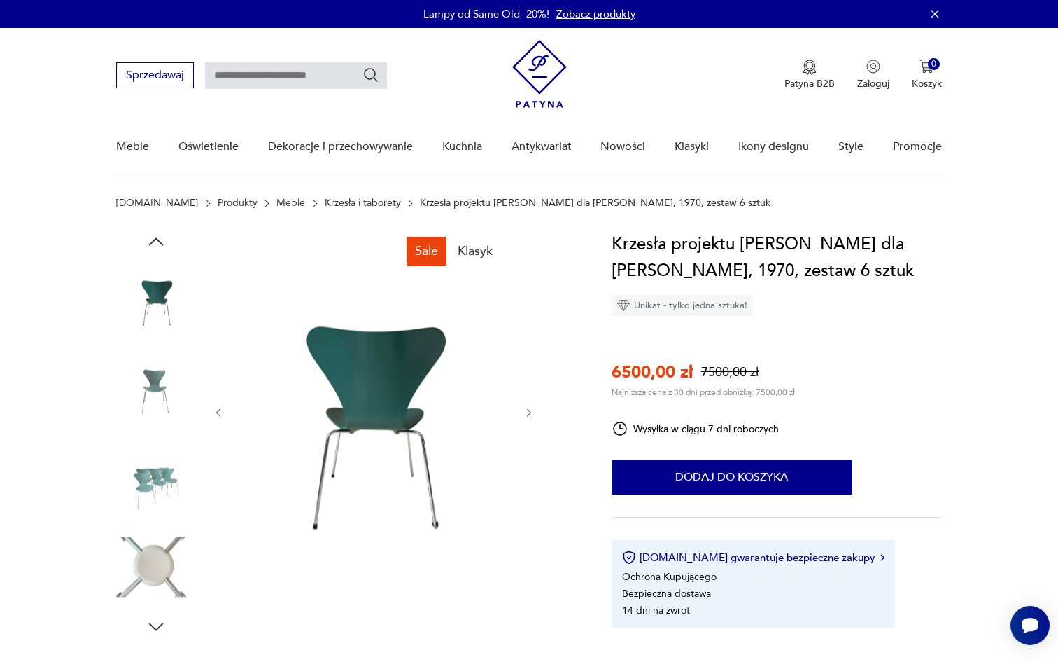
click at [165, 487] on img at bounding box center [156, 478] width 80 height 80
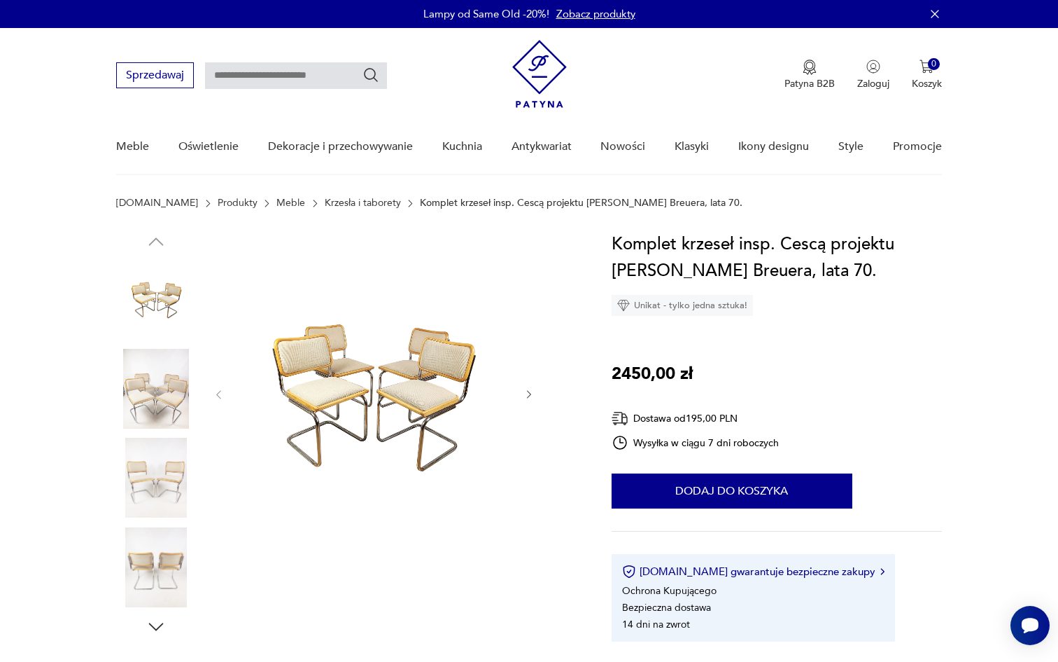
click at [145, 388] on img at bounding box center [156, 389] width 80 height 80
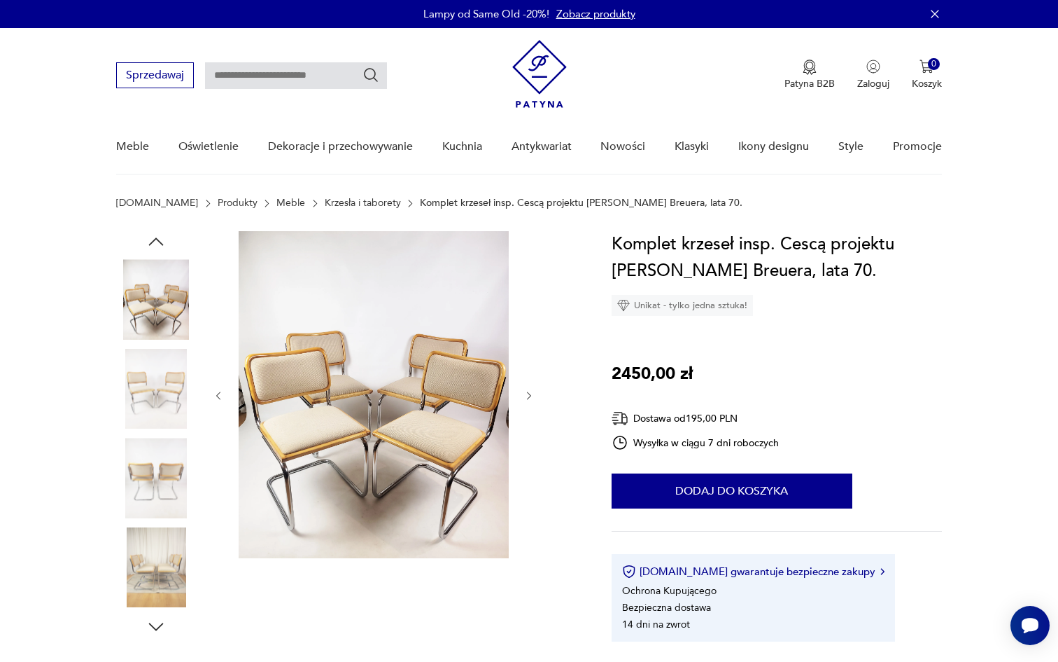
click at [131, 413] on img at bounding box center [156, 389] width 80 height 80
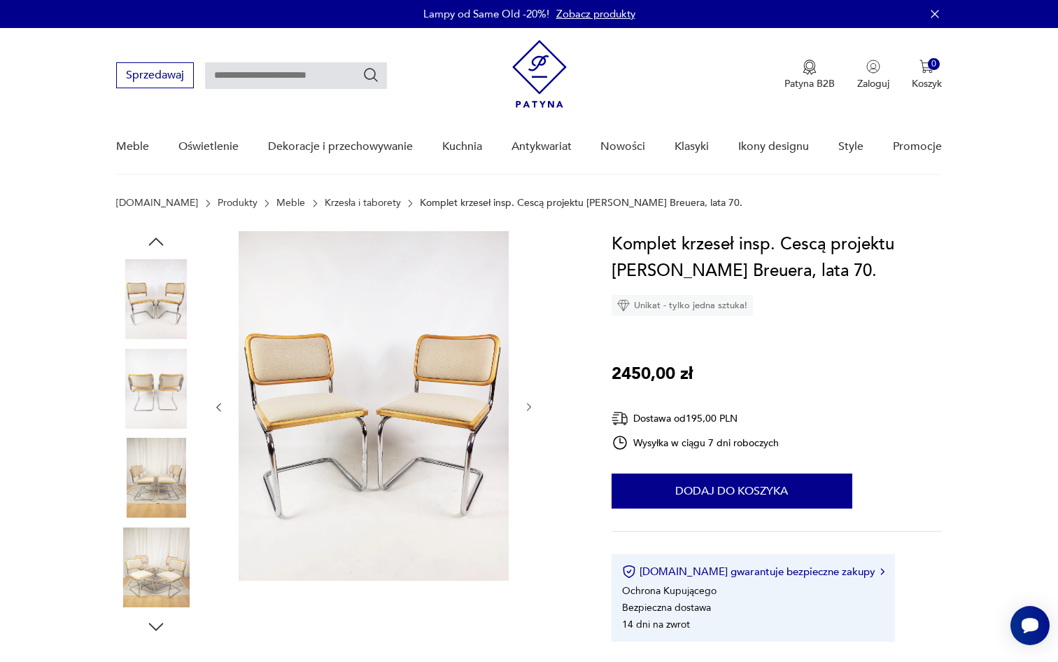
click at [148, 447] on img at bounding box center [156, 478] width 80 height 80
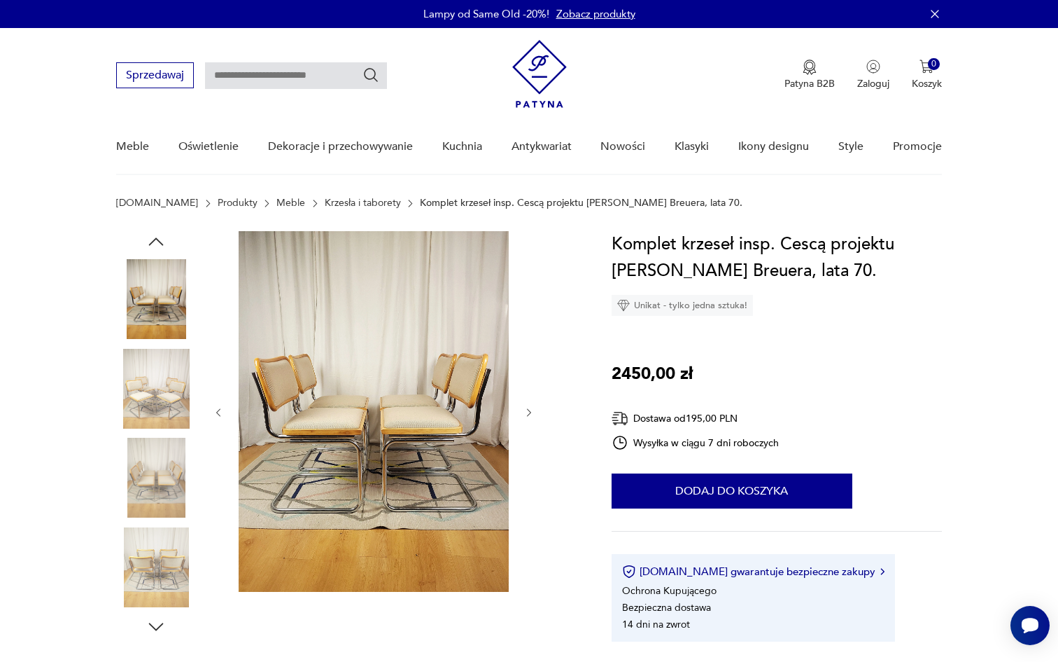
click at [163, 491] on img at bounding box center [156, 478] width 80 height 80
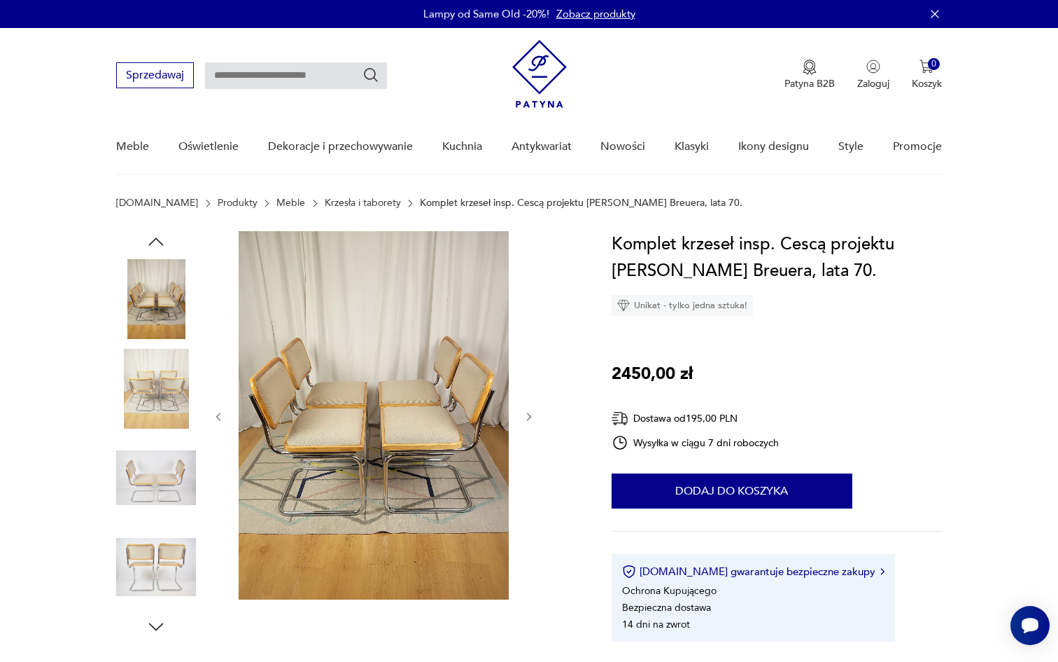
click at [161, 524] on div at bounding box center [156, 434] width 80 height 350
click at [165, 568] on img at bounding box center [156, 567] width 80 height 80
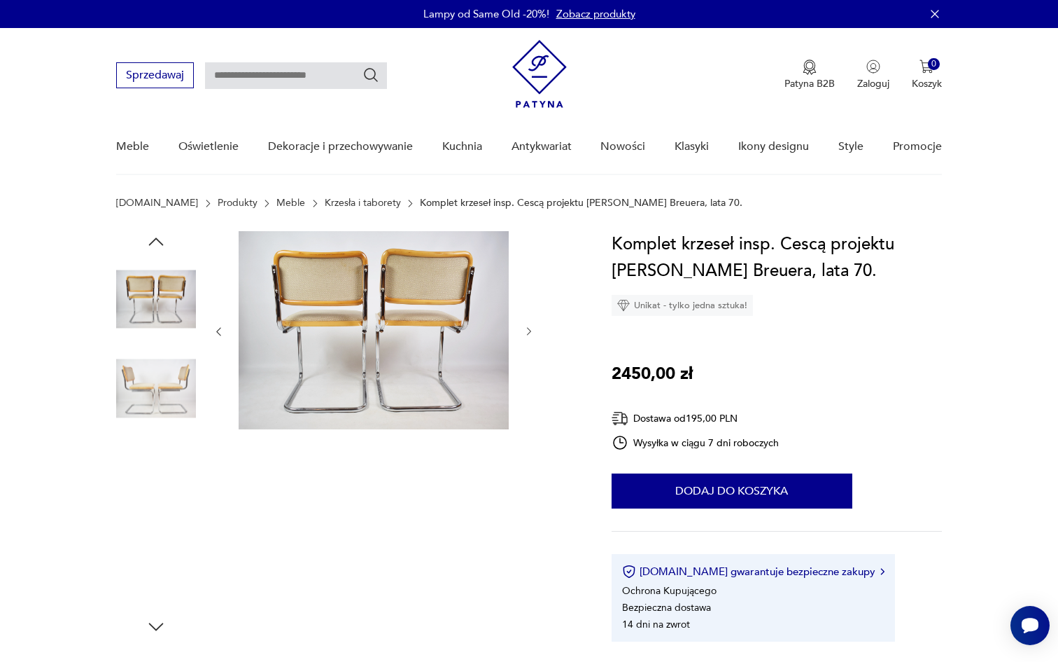
click at [160, 361] on img at bounding box center [156, 389] width 80 height 80
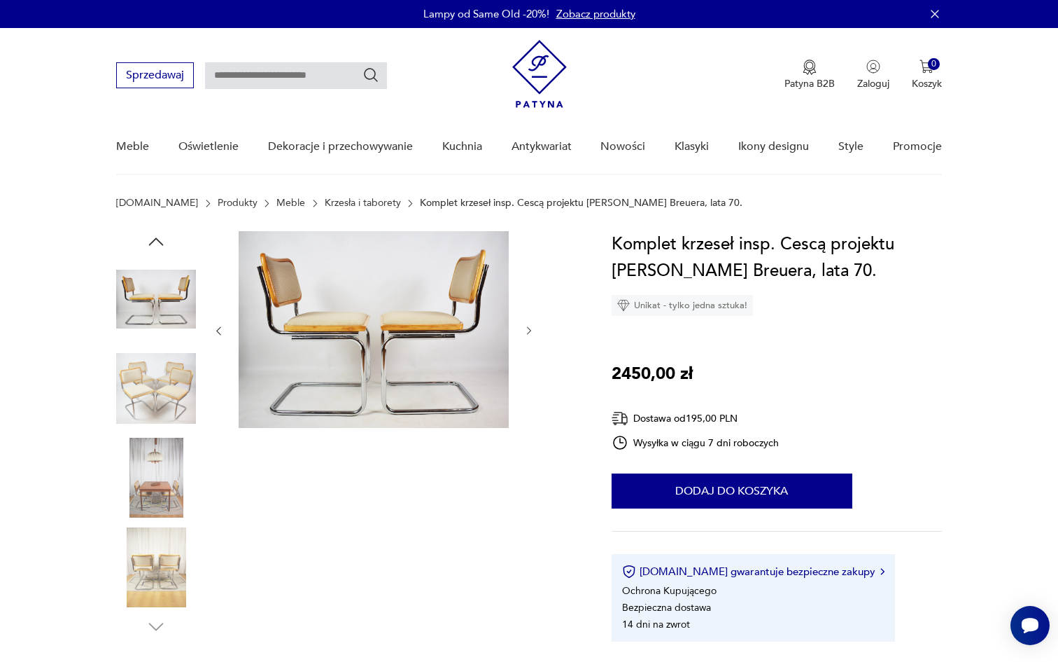
click at [165, 317] on img at bounding box center [156, 299] width 80 height 80
click at [161, 383] on img at bounding box center [156, 389] width 80 height 80
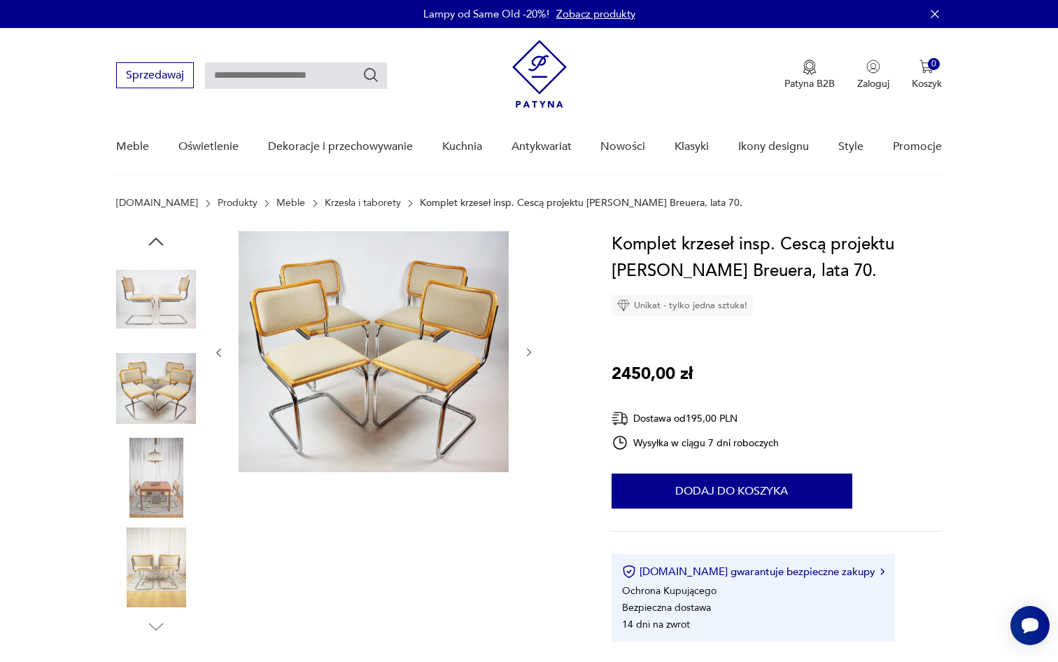
click at [153, 463] on img at bounding box center [156, 478] width 80 height 80
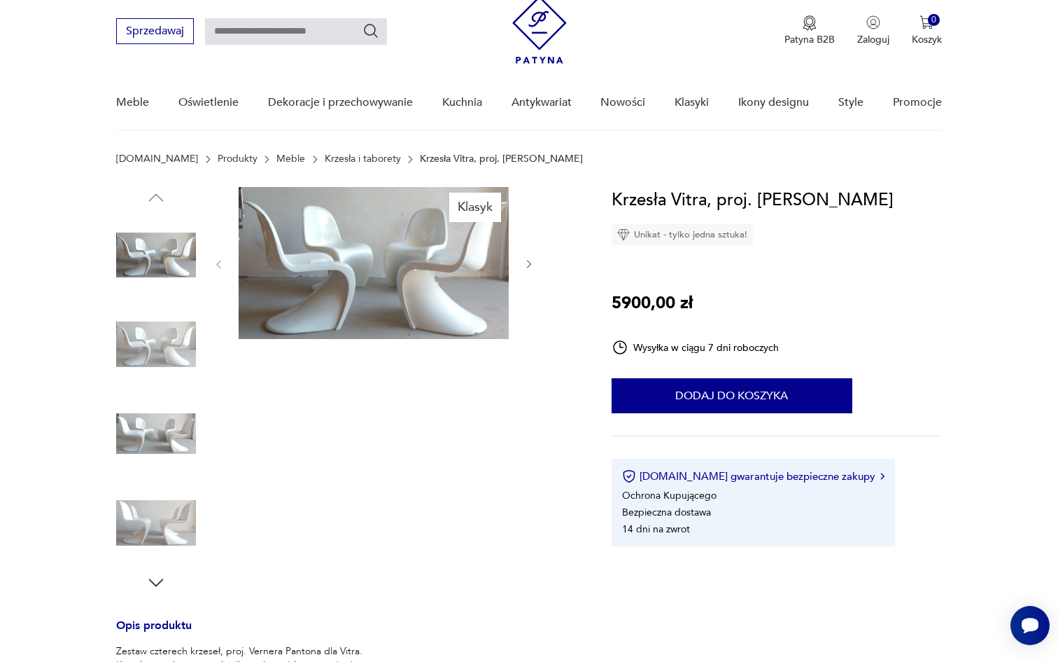
scroll to position [46, 0]
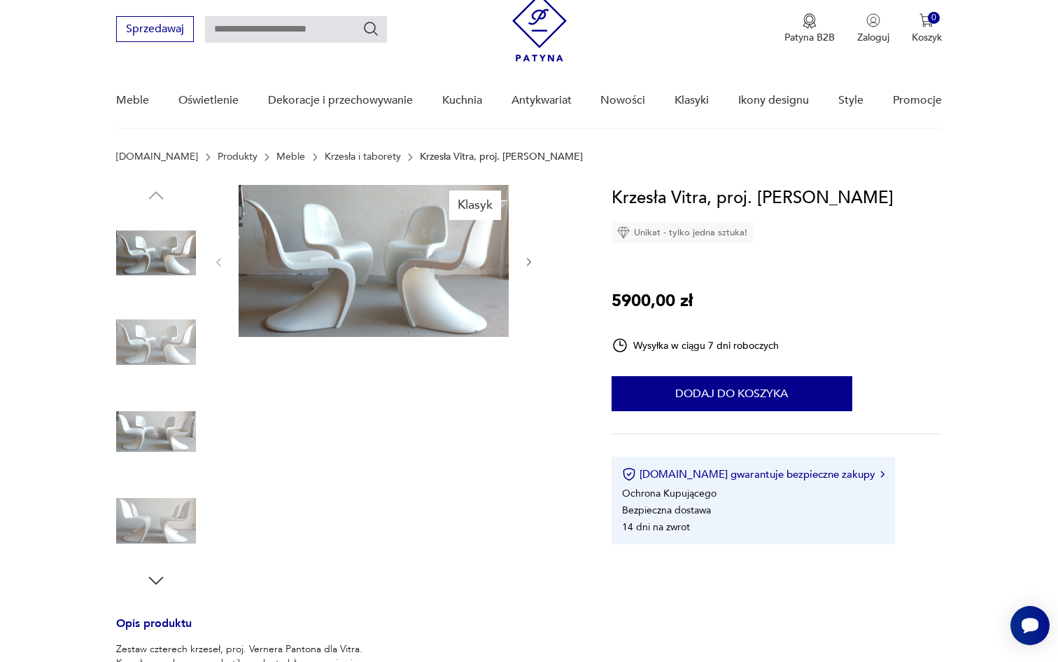
click at [169, 375] on img at bounding box center [156, 342] width 80 height 80
click at [169, 425] on img at bounding box center [156, 431] width 80 height 80
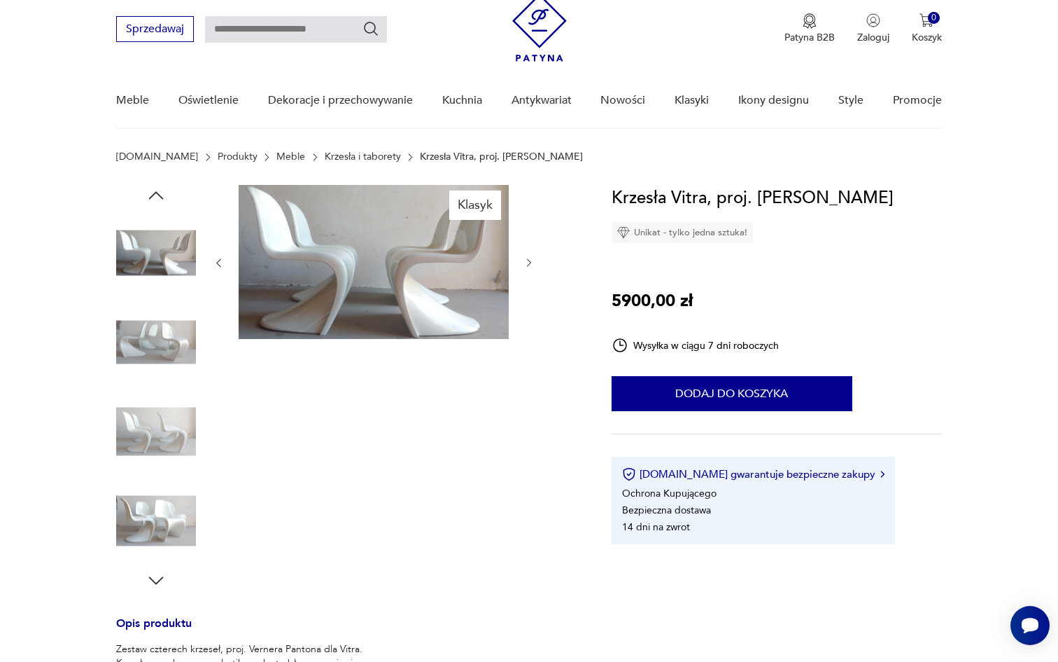
click at [168, 451] on img at bounding box center [156, 431] width 80 height 80
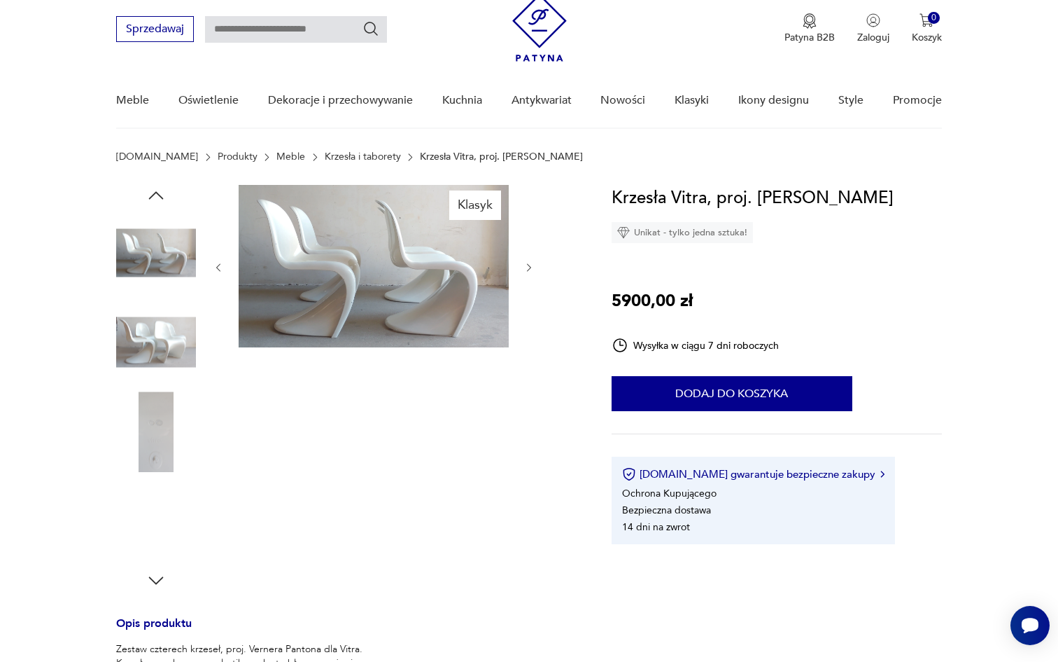
click at [167, 474] on div at bounding box center [156, 388] width 80 height 350
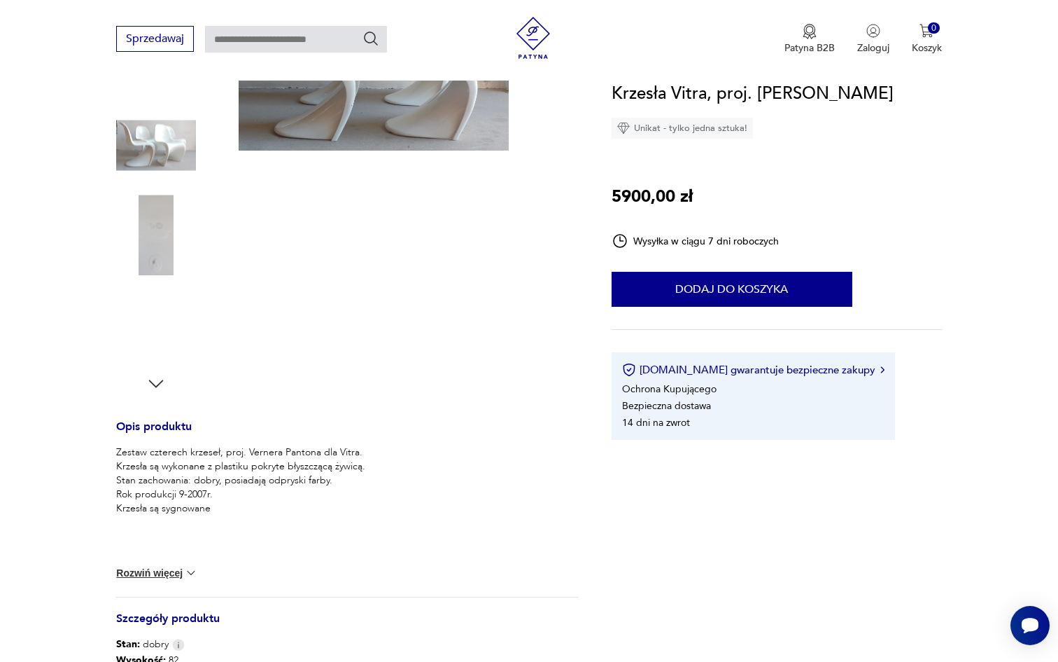
scroll to position [248, 0]
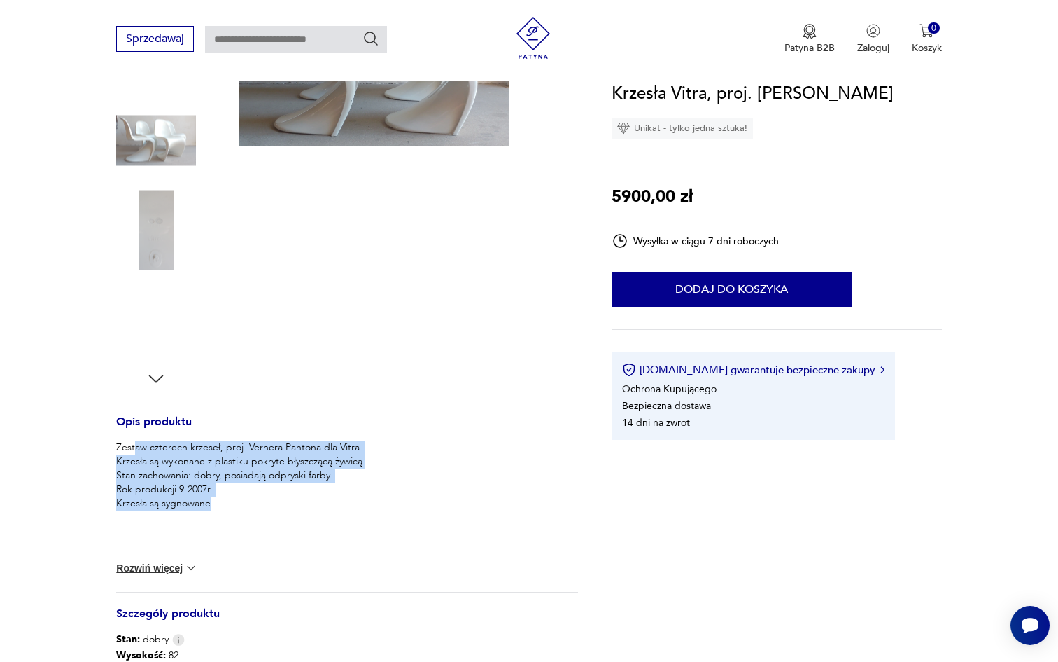
drag, startPoint x: 134, startPoint y: 454, endPoint x: 334, endPoint y: 543, distance: 218.4
click at [334, 543] on div "Zestaw czterech krzeseł, proj. Vernera Pantona dla Vitra. Krzesła są wykonane z…" at bounding box center [240, 493] width 249 height 106
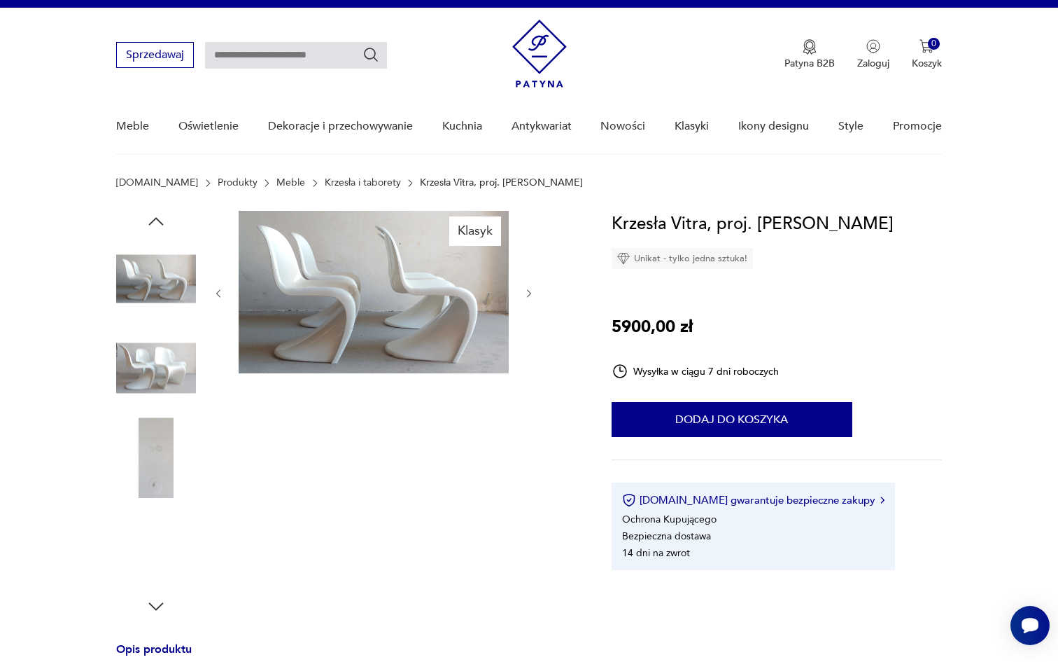
scroll to position [0, 0]
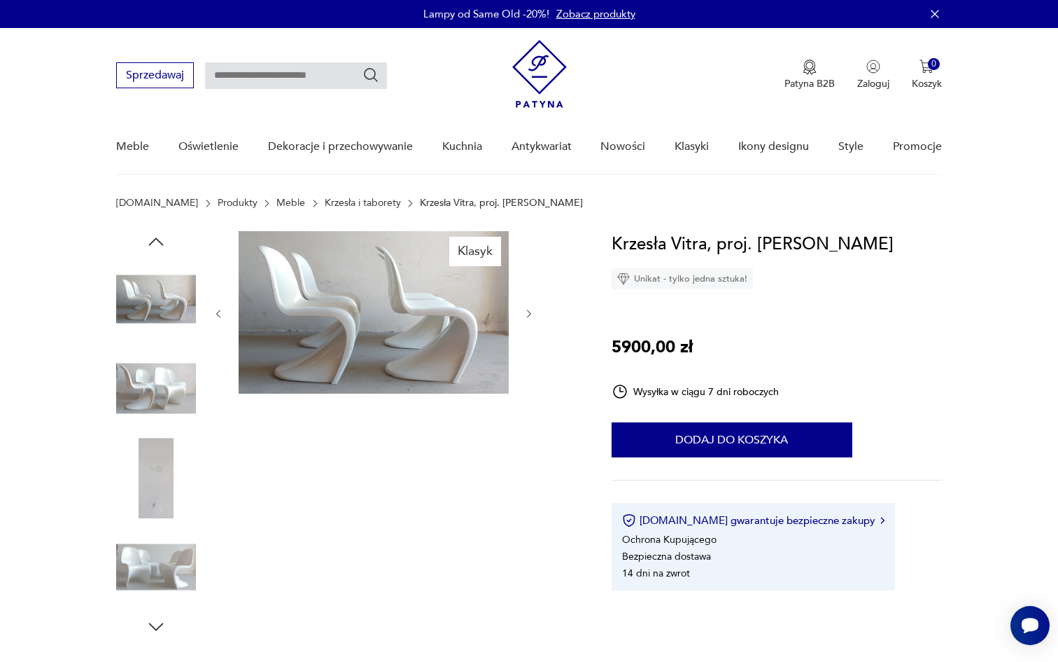
click at [152, 305] on img at bounding box center [156, 299] width 80 height 80
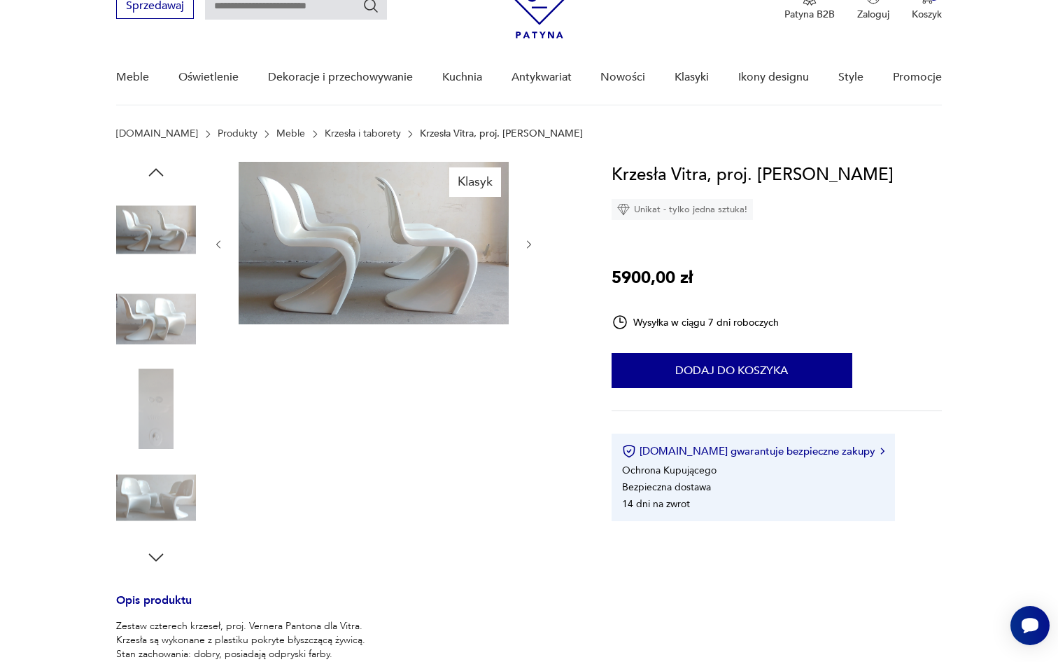
scroll to position [82, 0]
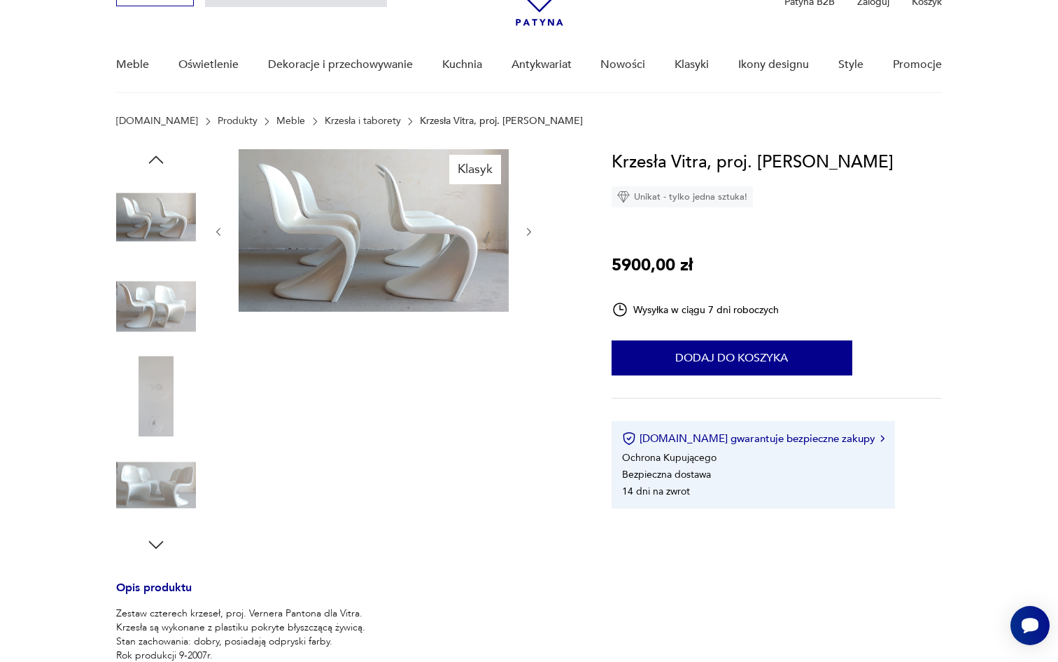
click at [156, 478] on img at bounding box center [156, 485] width 80 height 80
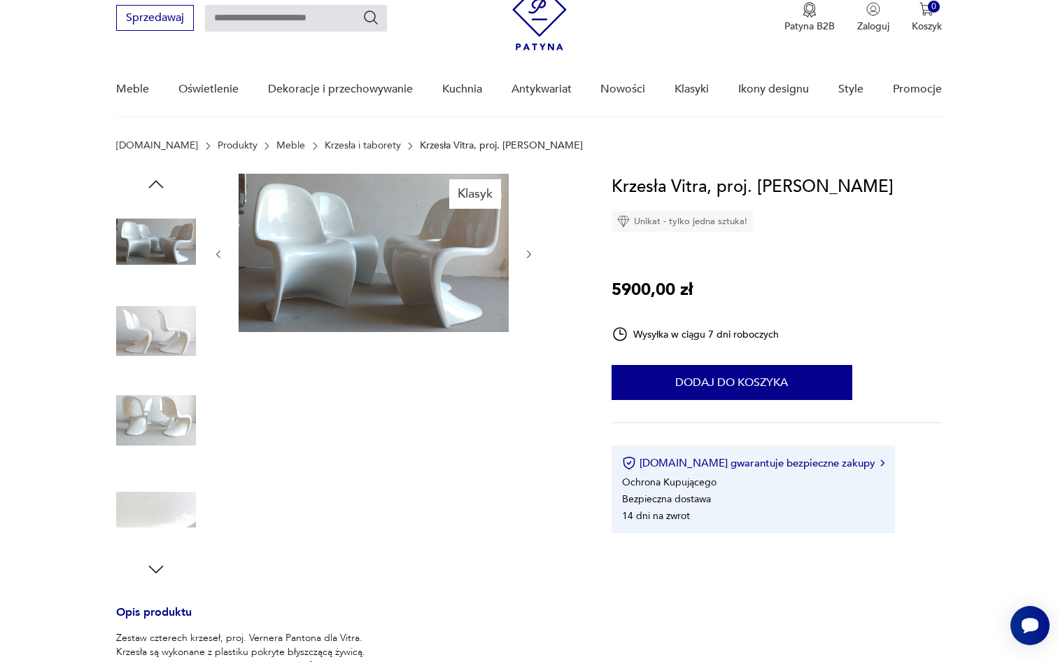
scroll to position [0, 0]
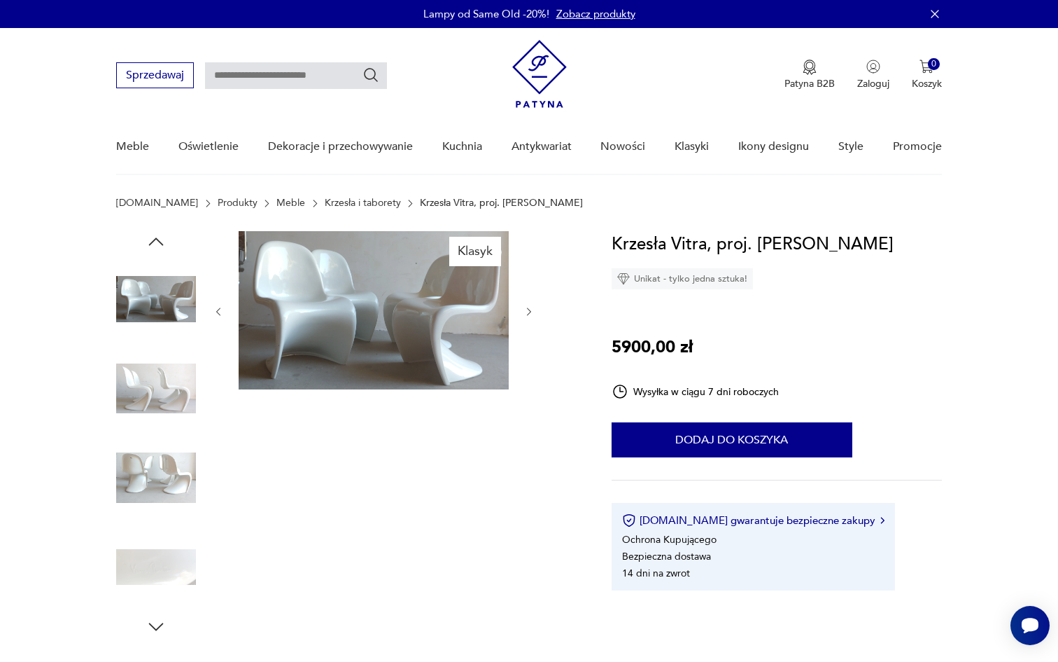
click at [152, 316] on img at bounding box center [156, 299] width 80 height 80
click at [158, 301] on img at bounding box center [156, 299] width 80 height 80
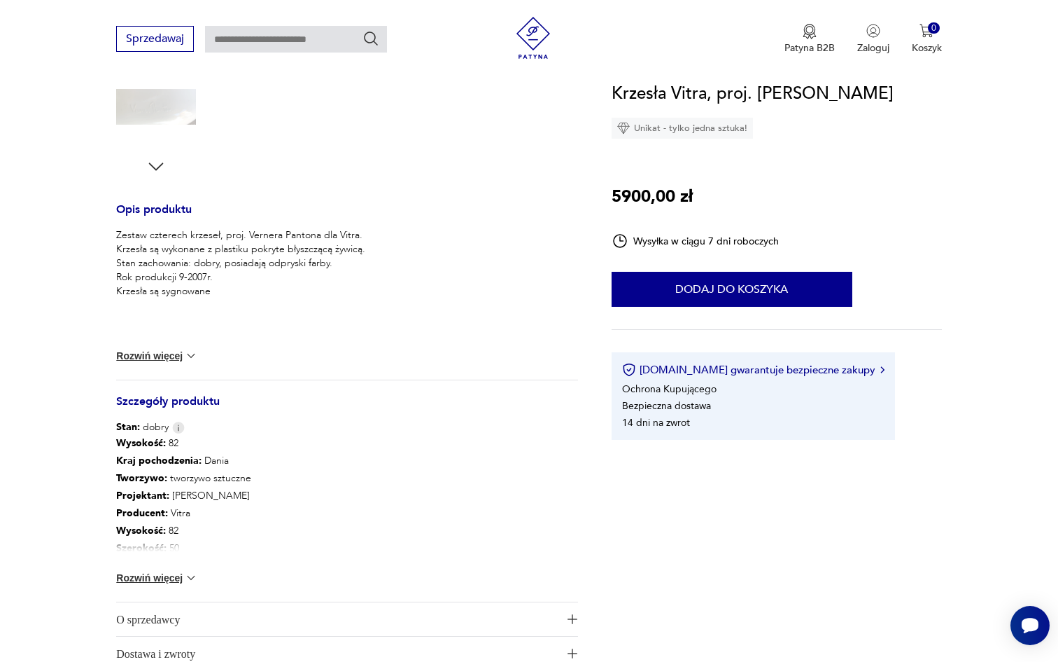
scroll to position [447, 0]
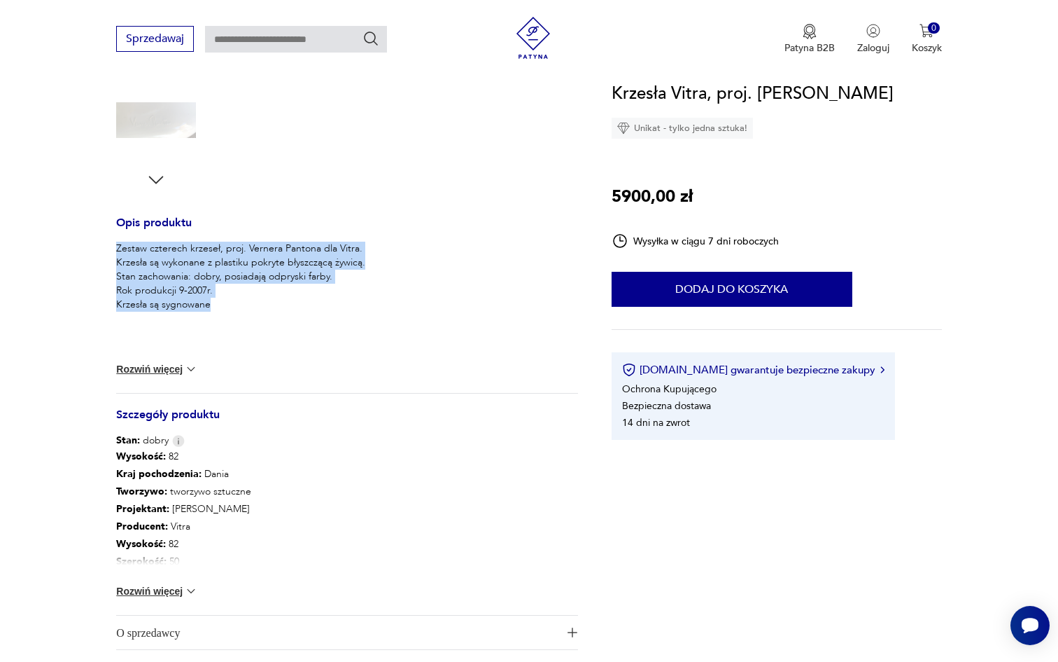
drag, startPoint x: 230, startPoint y: 323, endPoint x: 230, endPoint y: 231, distance: 92.4
click at [230, 231] on div "Opis produktu Zestaw czterech krzeseł, proj. Vernera Pantona dla Vitra. Krzesła…" at bounding box center [347, 451] width 462 height 466
click at [230, 231] on h3 "Opis produktu" at bounding box center [347, 229] width 462 height 23
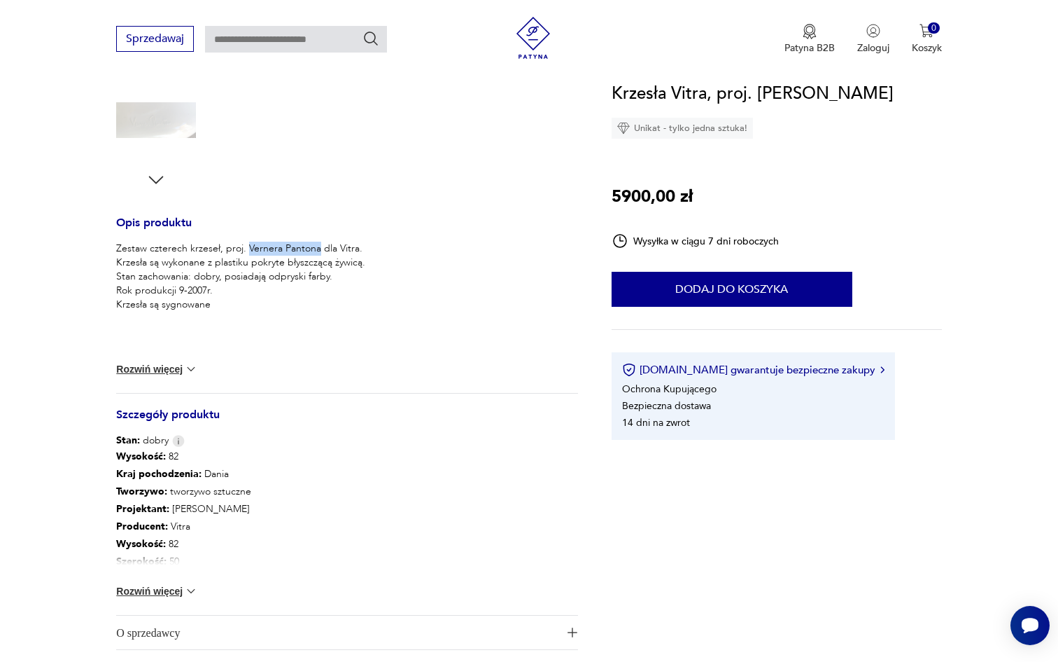
drag, startPoint x: 245, startPoint y: 249, endPoint x: 317, endPoint y: 243, distance: 72.4
click at [317, 242] on p "Zestaw czterech krzeseł, proj. Vernera Pantona dla Vitra. Krzesła są wykonane z…" at bounding box center [240, 277] width 249 height 70
copy p "Vernera Pantona"
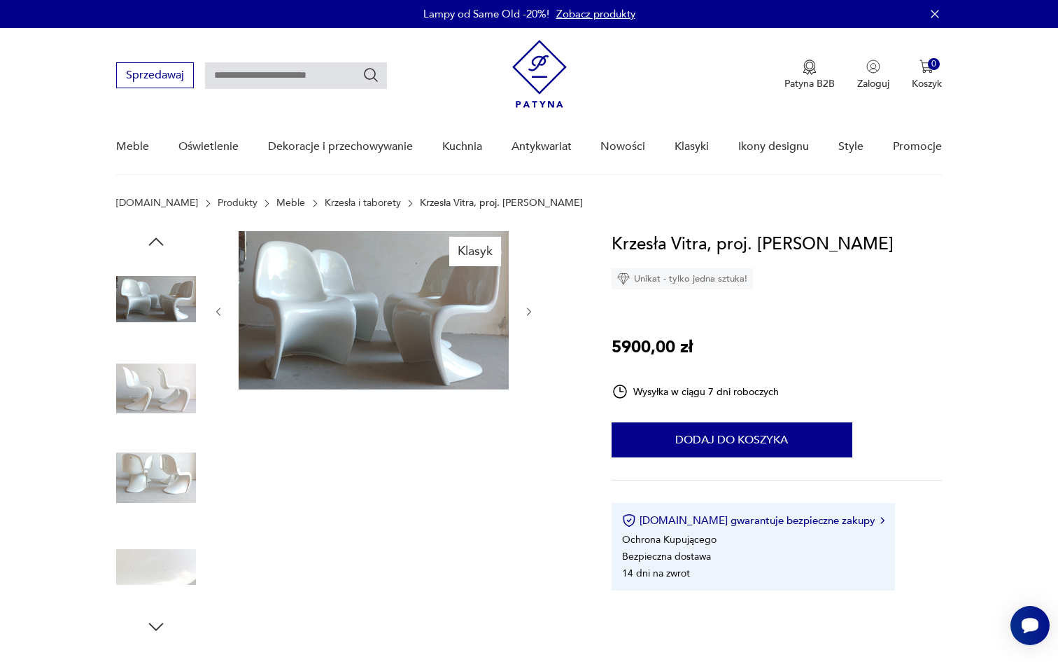
click at [545, 467] on div "Klasyk" at bounding box center [347, 434] width 462 height 406
click at [148, 300] on img at bounding box center [156, 299] width 80 height 80
click at [171, 425] on img at bounding box center [156, 389] width 80 height 80
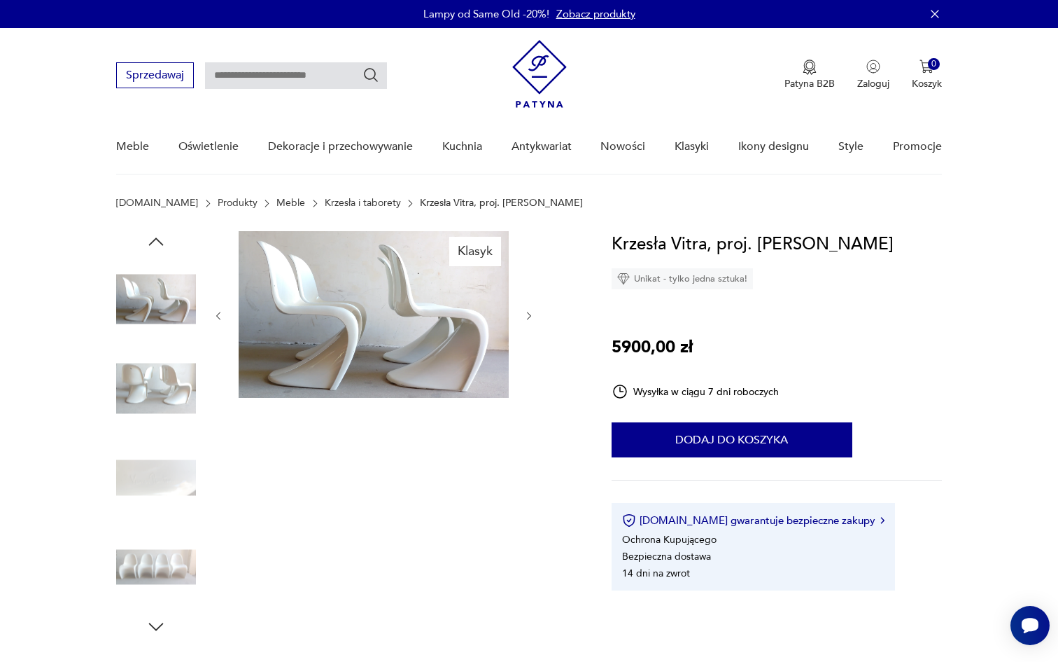
click at [169, 400] on img at bounding box center [156, 389] width 80 height 80
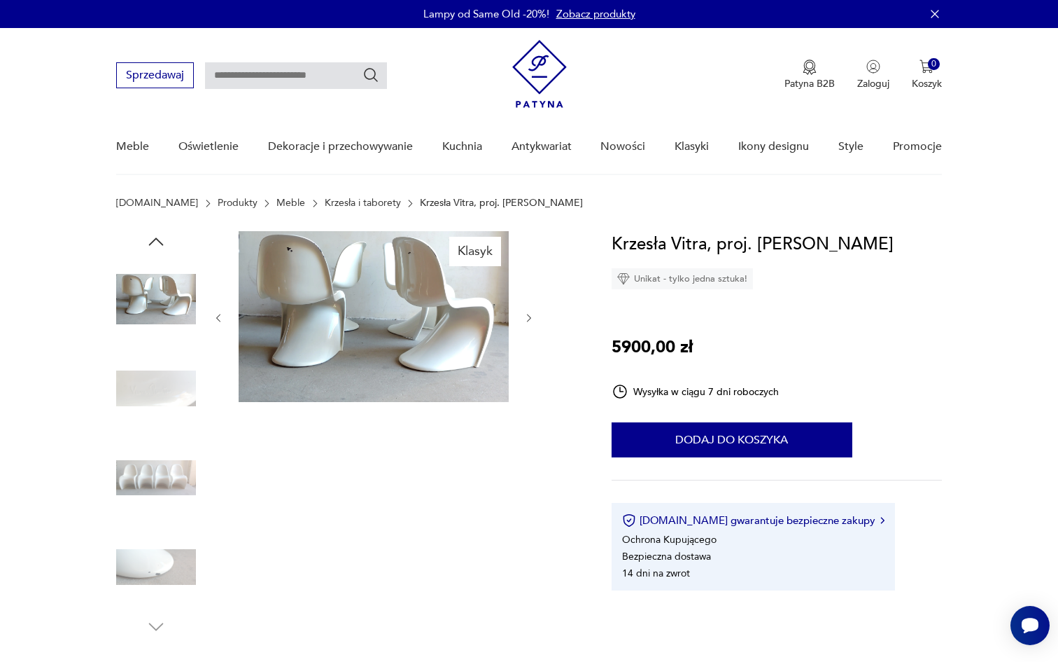
click at [167, 466] on img at bounding box center [156, 478] width 80 height 80
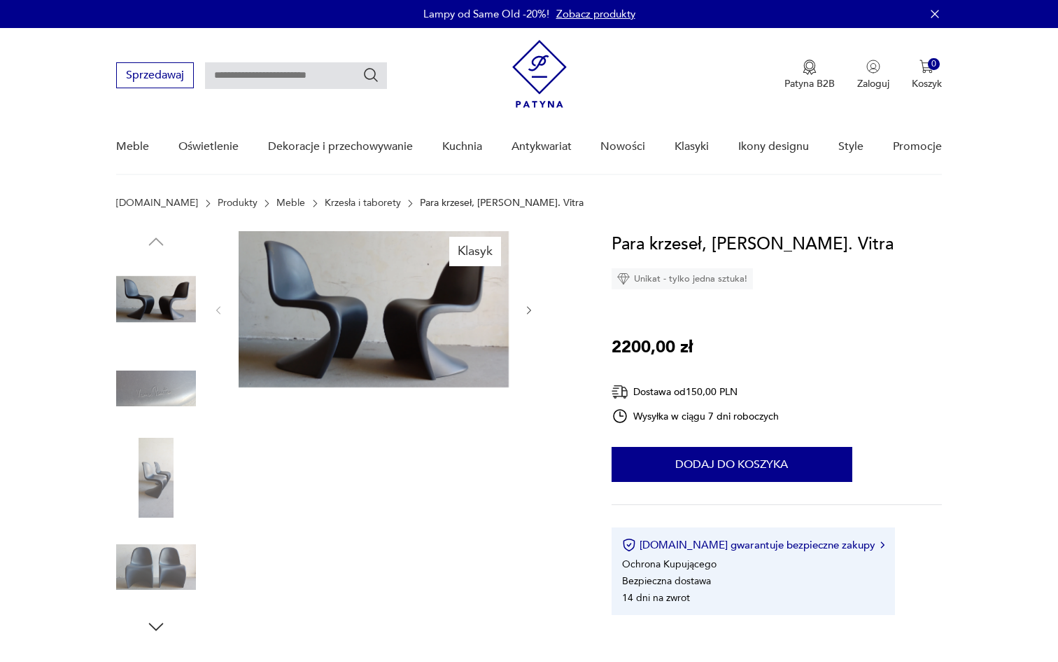
click at [164, 487] on img at bounding box center [156, 478] width 80 height 80
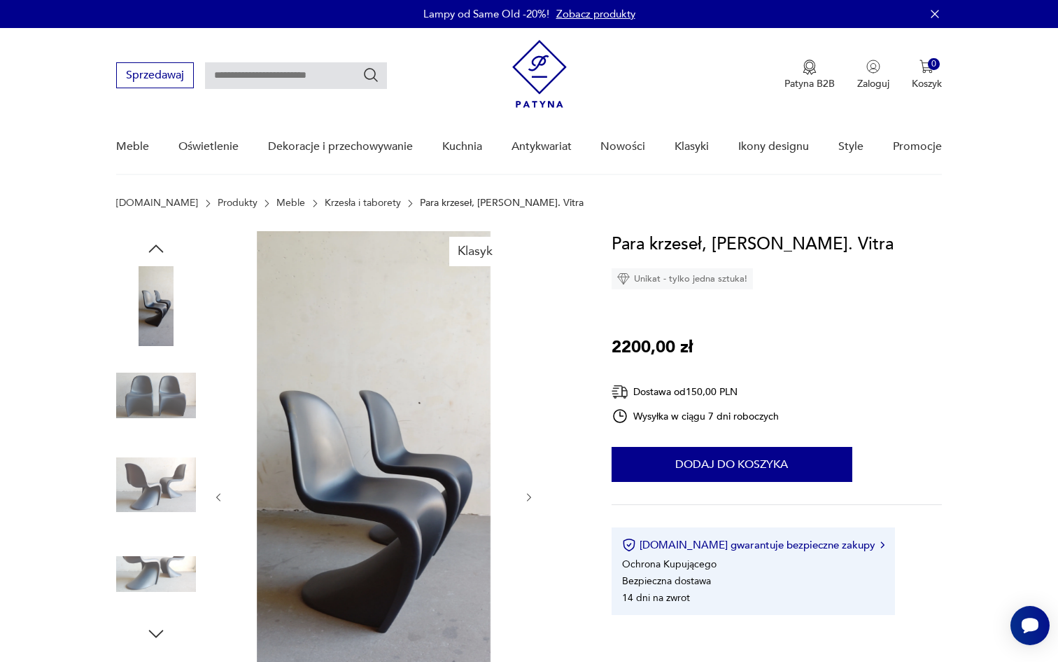
click at [157, 537] on img at bounding box center [156, 574] width 80 height 80
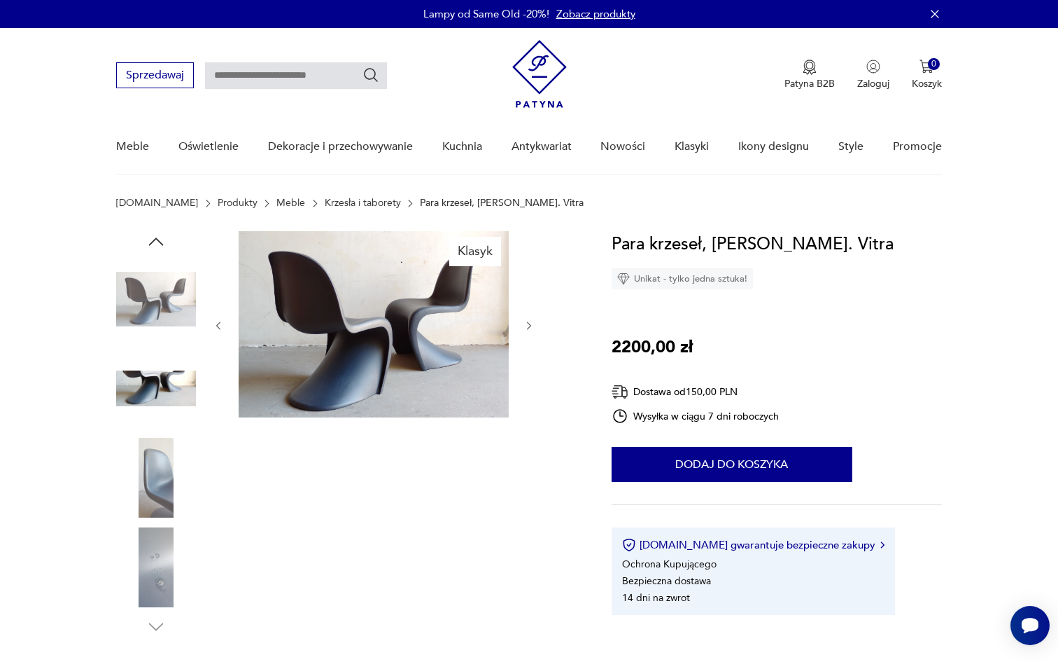
click at [167, 379] on img at bounding box center [156, 389] width 80 height 80
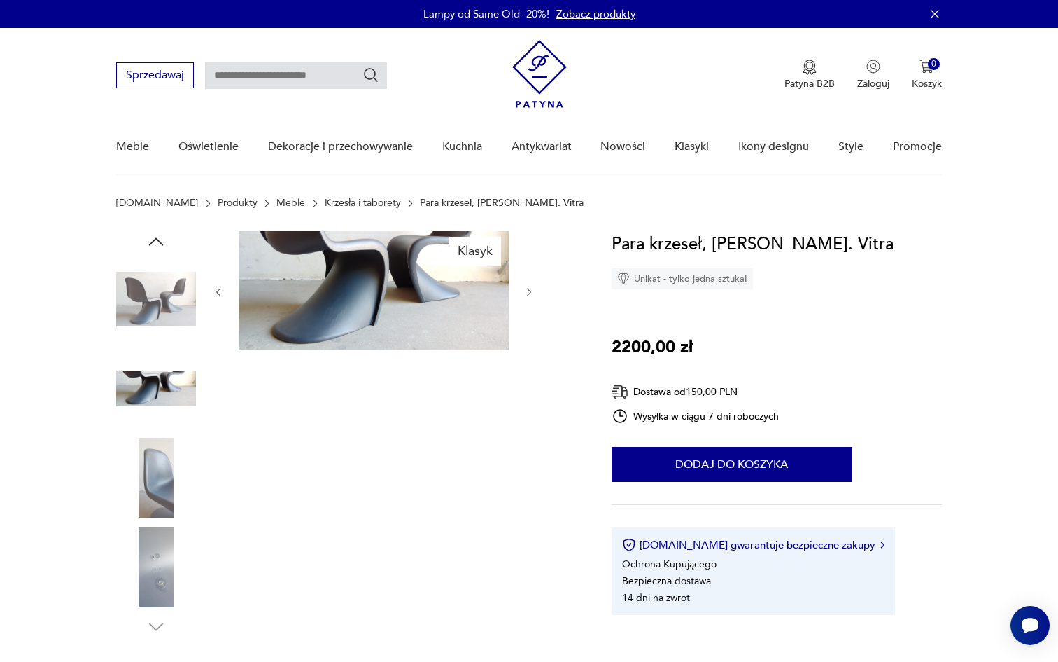
click at [167, 314] on img at bounding box center [156, 299] width 80 height 80
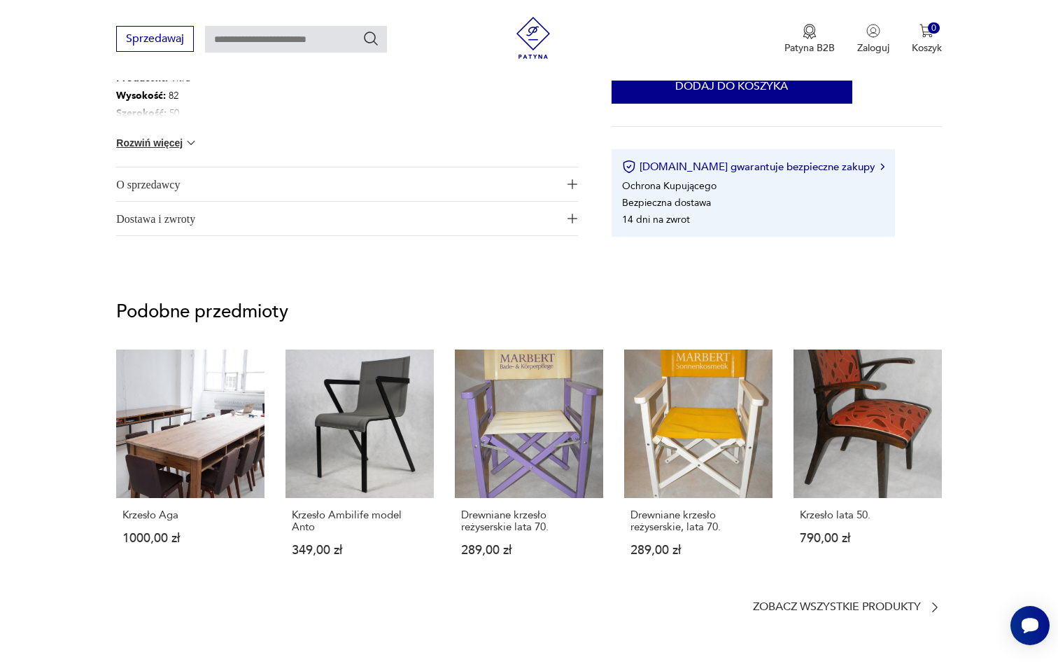
scroll to position [907, 0]
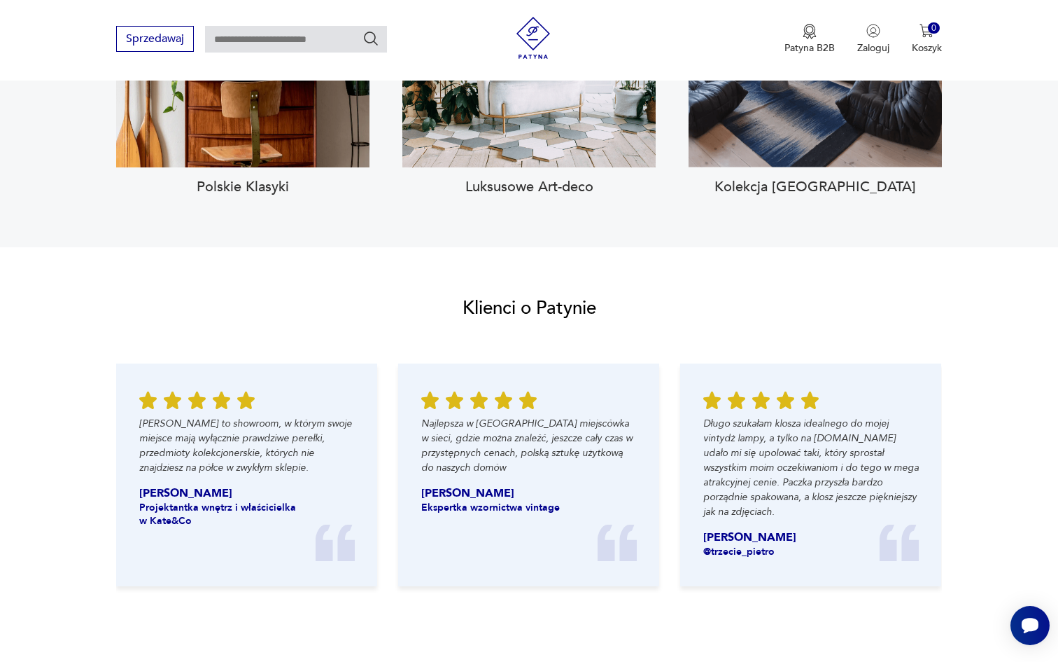
scroll to position [1565, 0]
